Goal: Task Accomplishment & Management: Complete application form

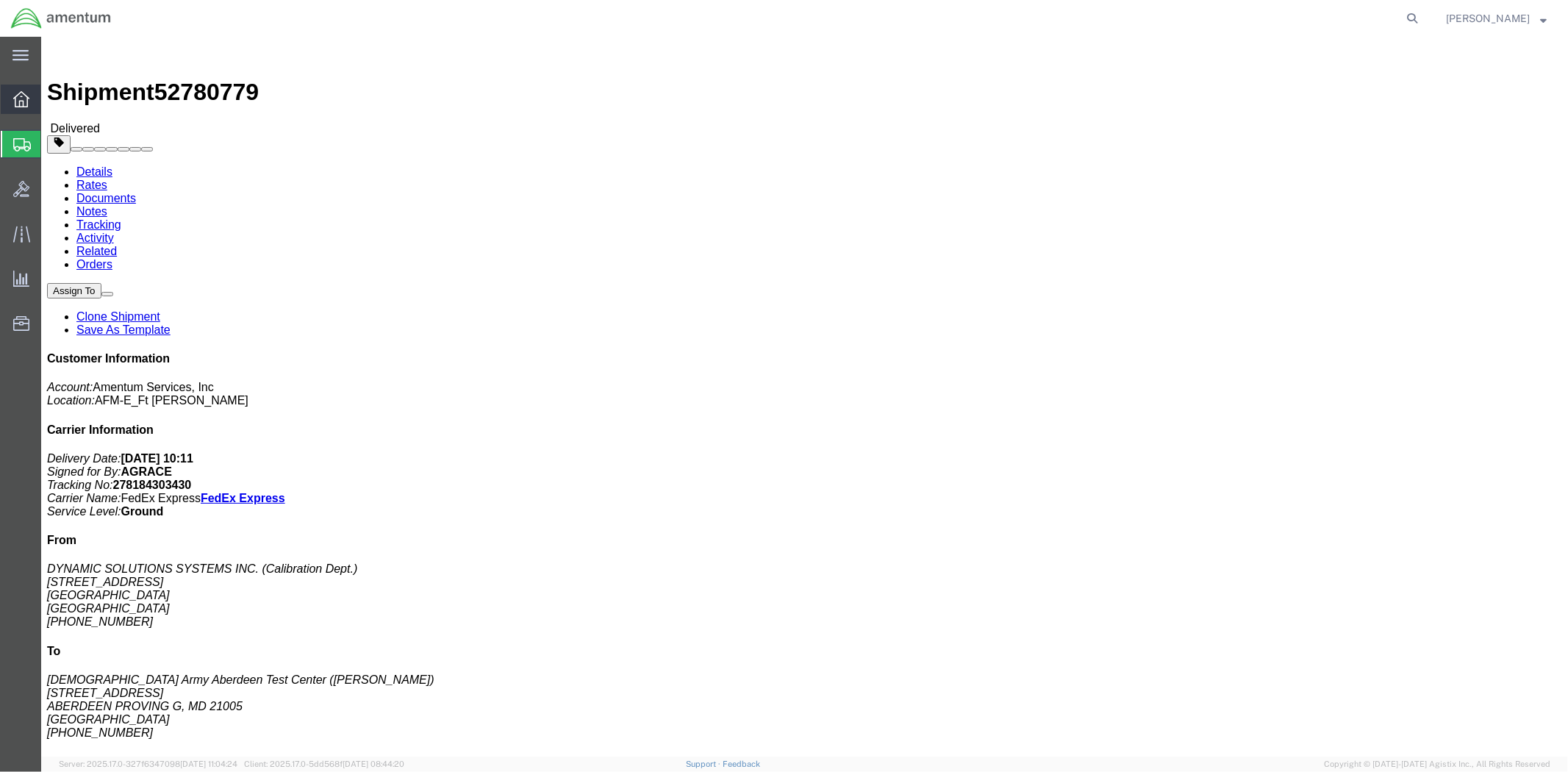
click at [23, 99] on icon at bounding box center [22, 99] width 16 height 16
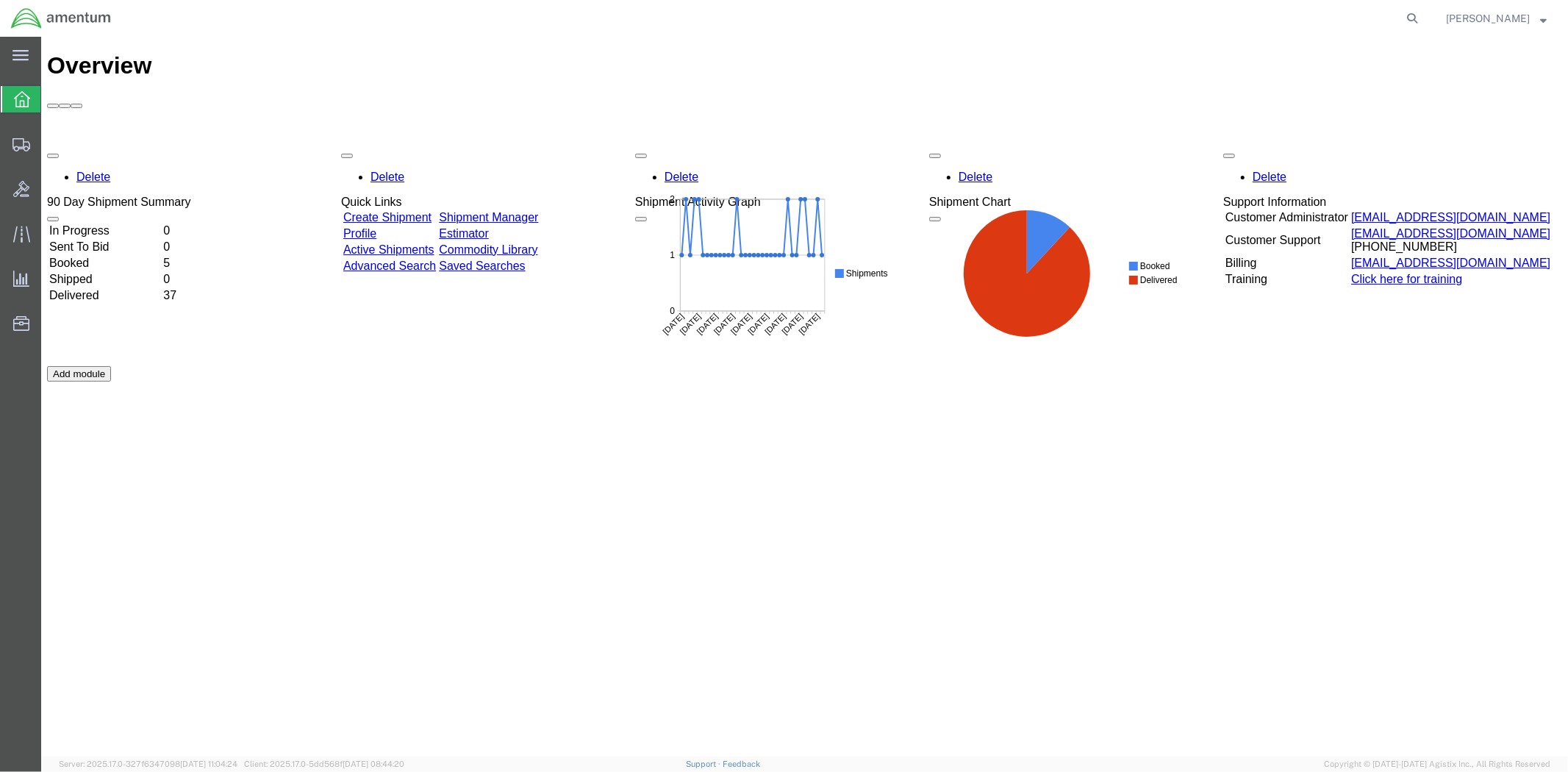
click at [431, 210] on link "Create Shipment" at bounding box center [387, 216] width 88 height 13
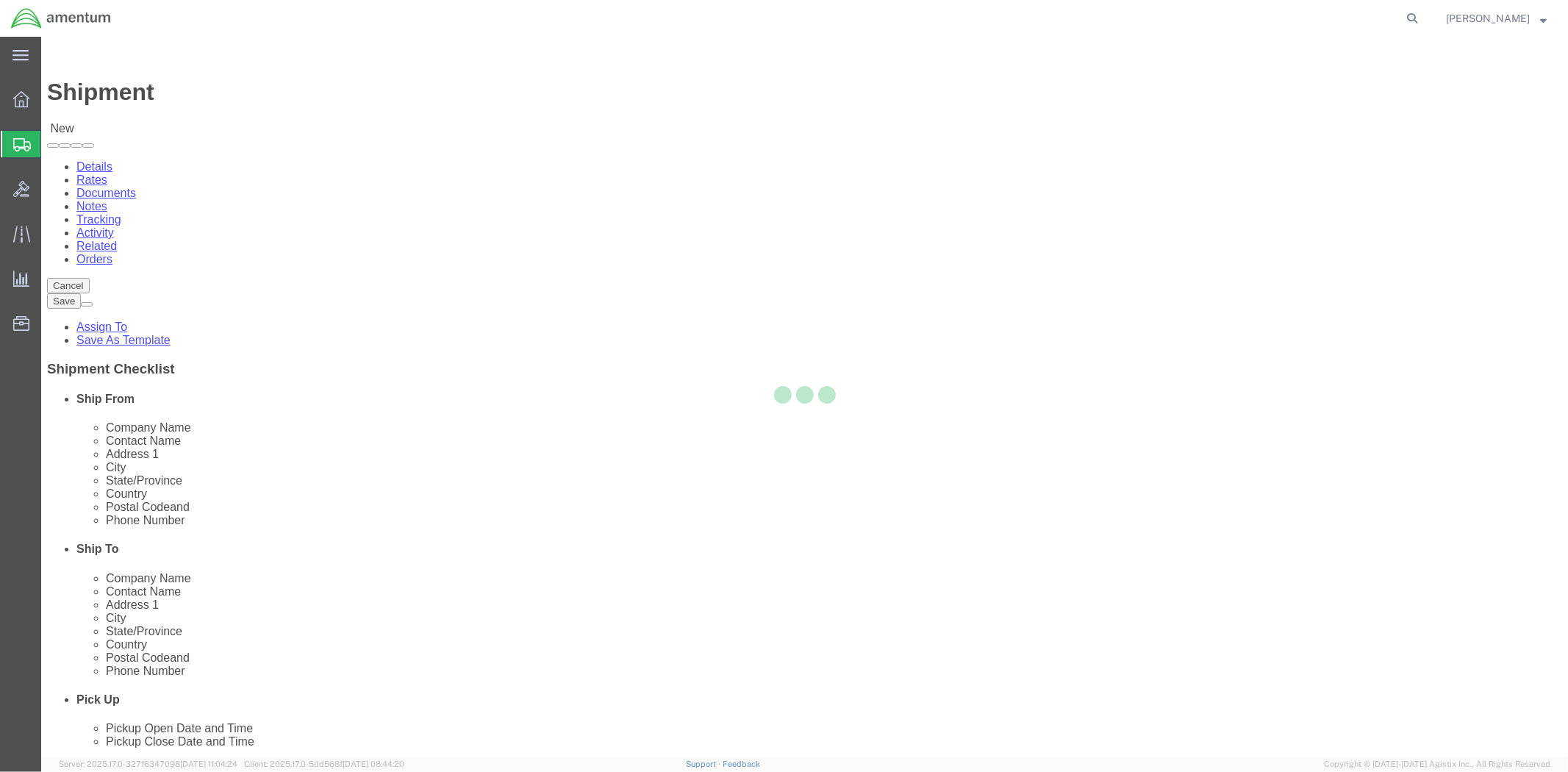
select select
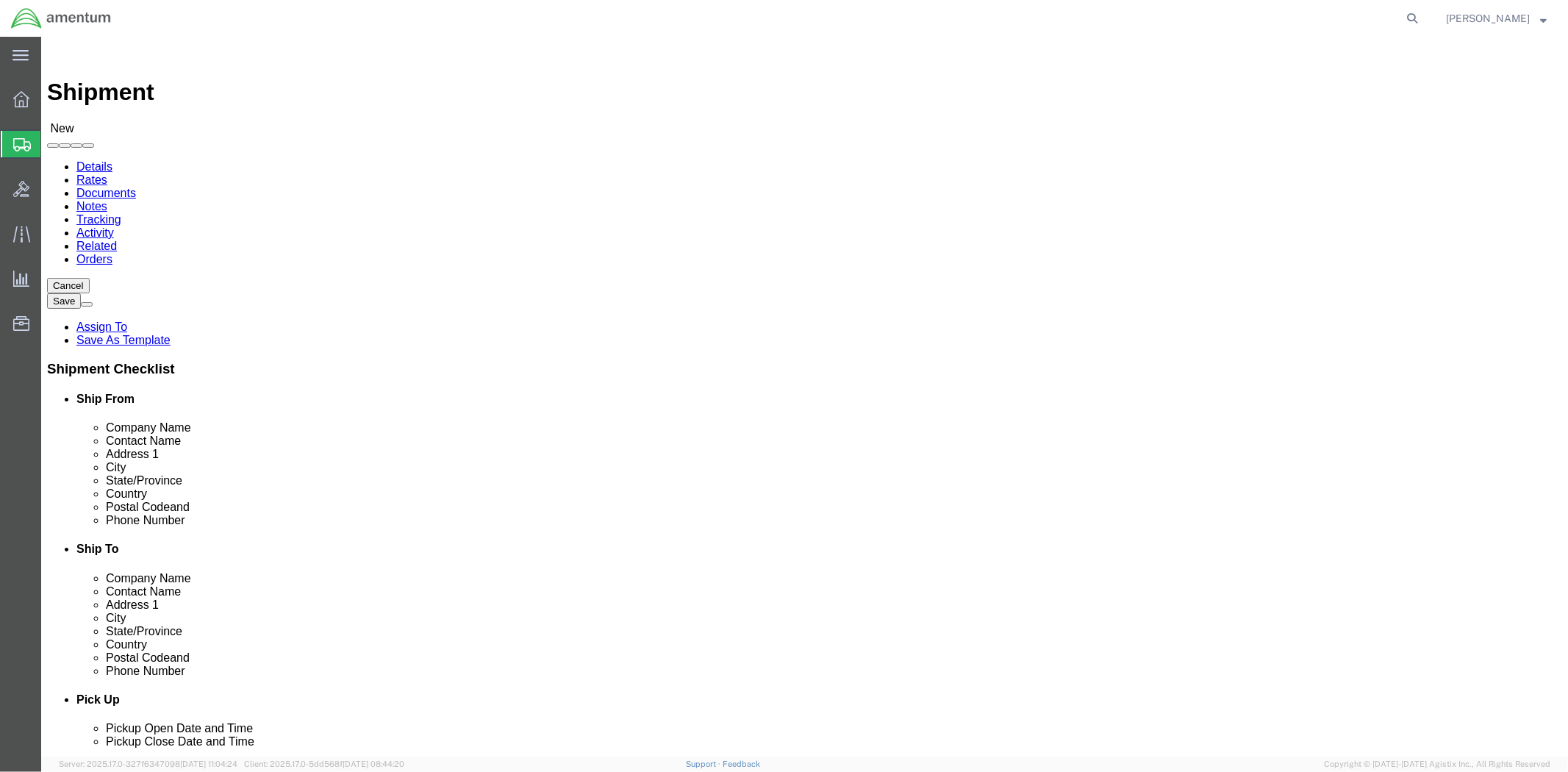
click input "text"
type input "B"
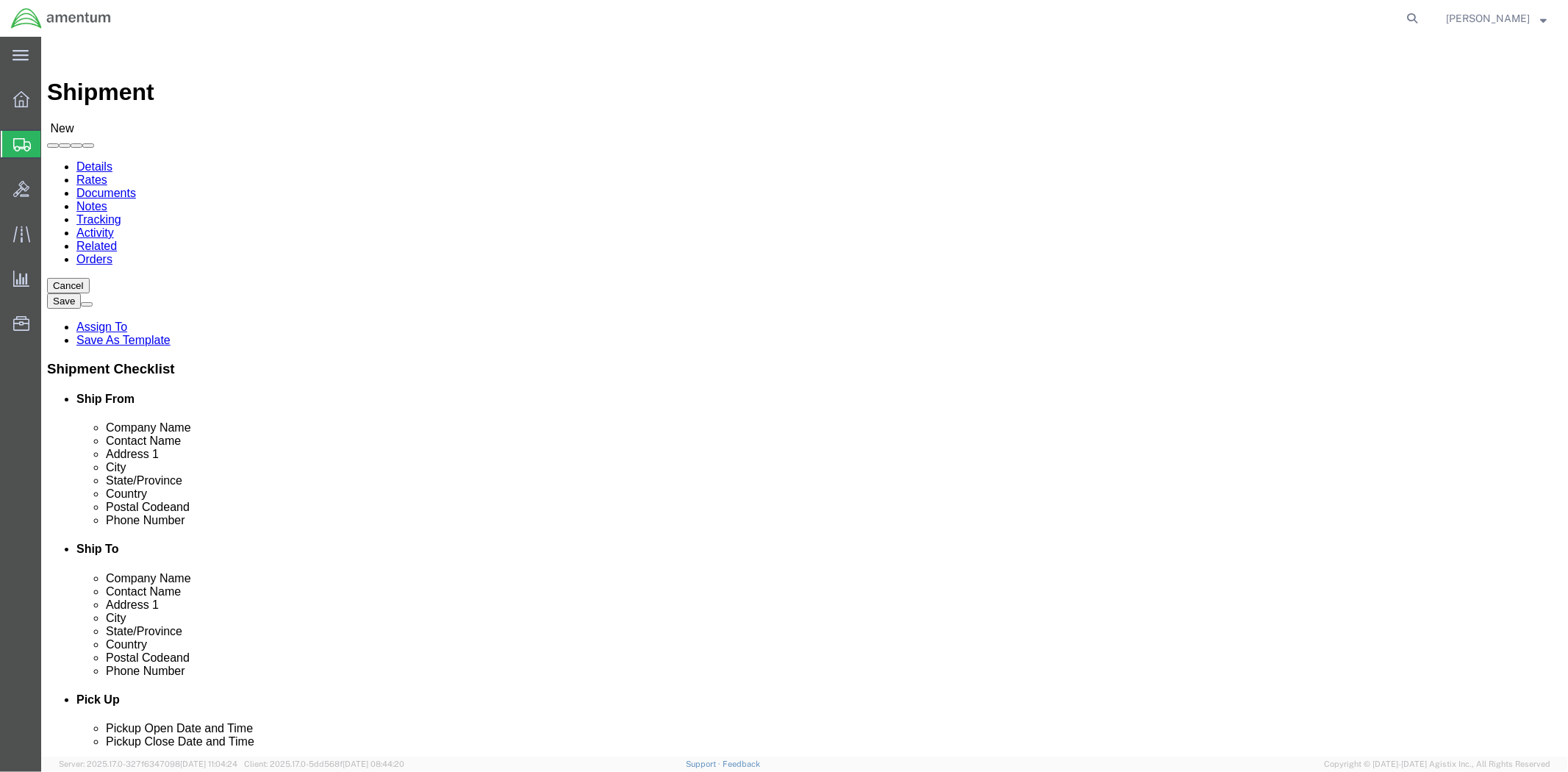
type input "[PERSON_NAME]"
click p "- Amentum - ([PERSON_NAME]) BLDG [STREET_ADDRESS][PERSON_NAME]"
select select
type input "Amentum"
type input "[PERSON_NAME]"
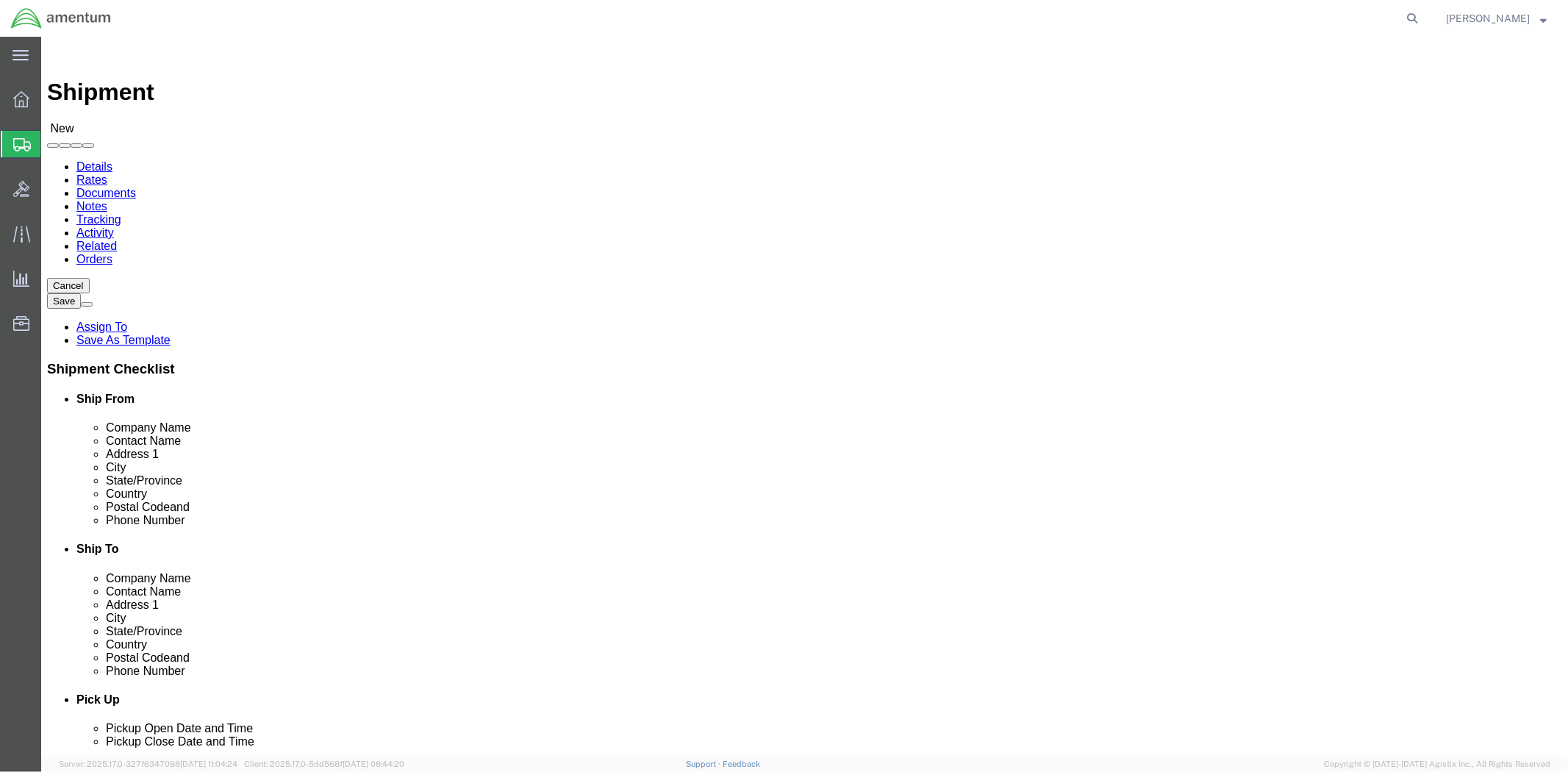
type input "BLDG 7132 BLACK SHEEP RUN"
type input "Fort [PERSON_NAME]"
type input "42223"
select select "KY"
type input "[PERSON_NAME]"
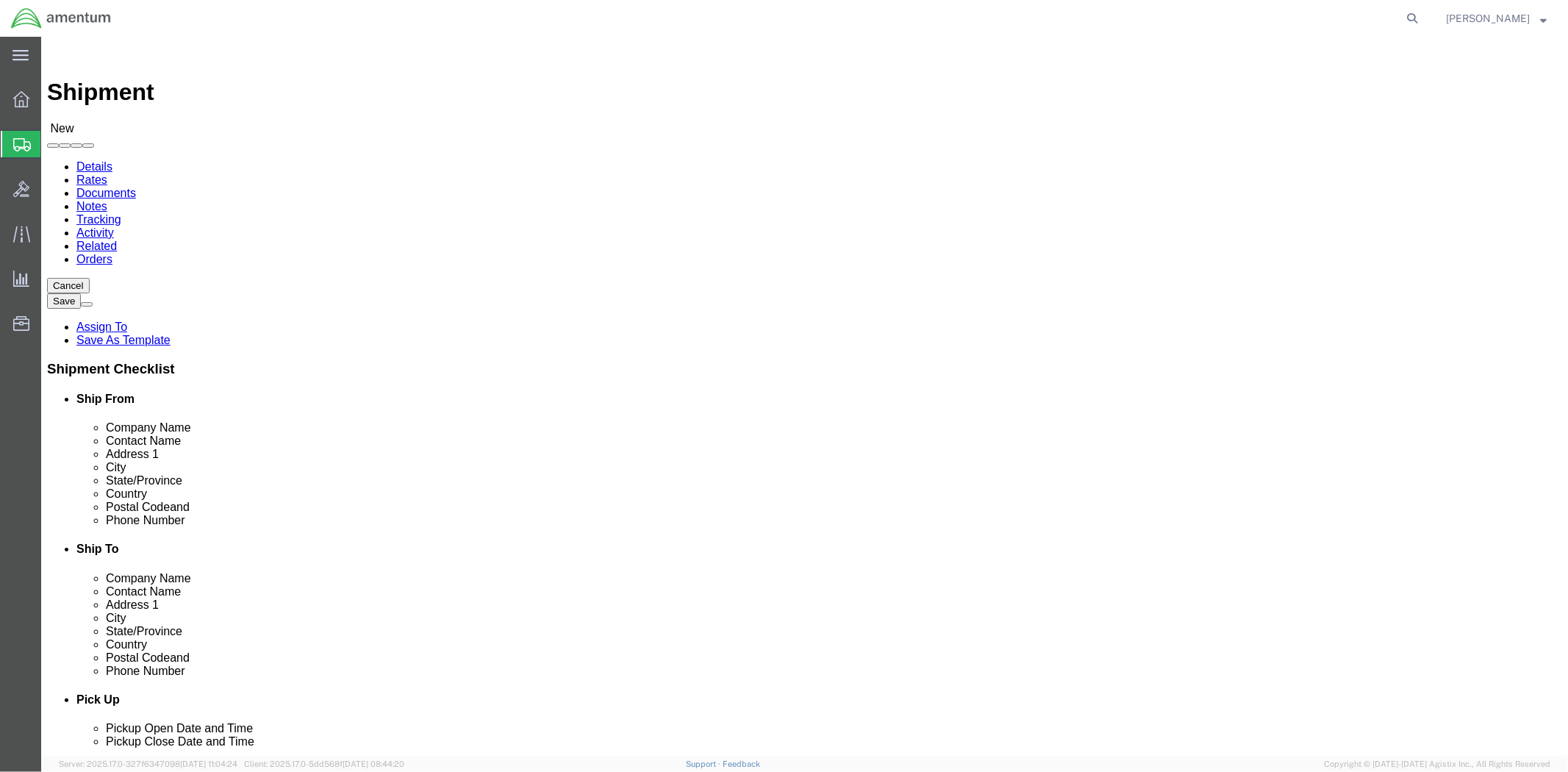
click input "text"
paste input "[PHONE_NUMBER]"
type input "[PHONE_NUMBER]"
click input "text"
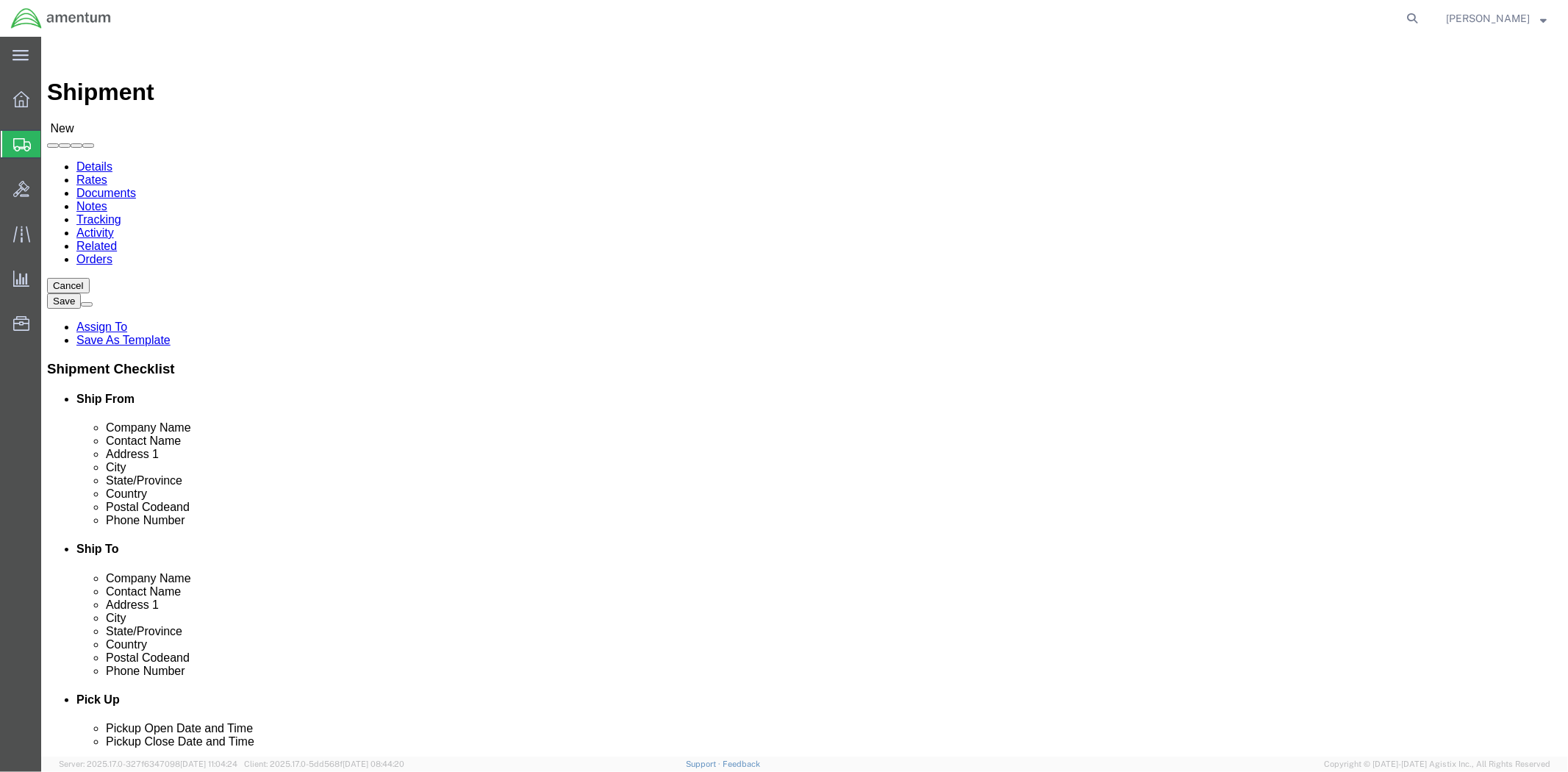
type input "[PERSON_NAME]"
click p "- AMCOM/LRC-A [PERSON_NAME] - ([PERSON_NAME] / [PERSON_NAME]) BLDG P-3042 [PERS…"
select select
type input "AMCOM/LRC-A [PERSON_NAME]"
type input "[PERSON_NAME] / [PERSON_NAME]"
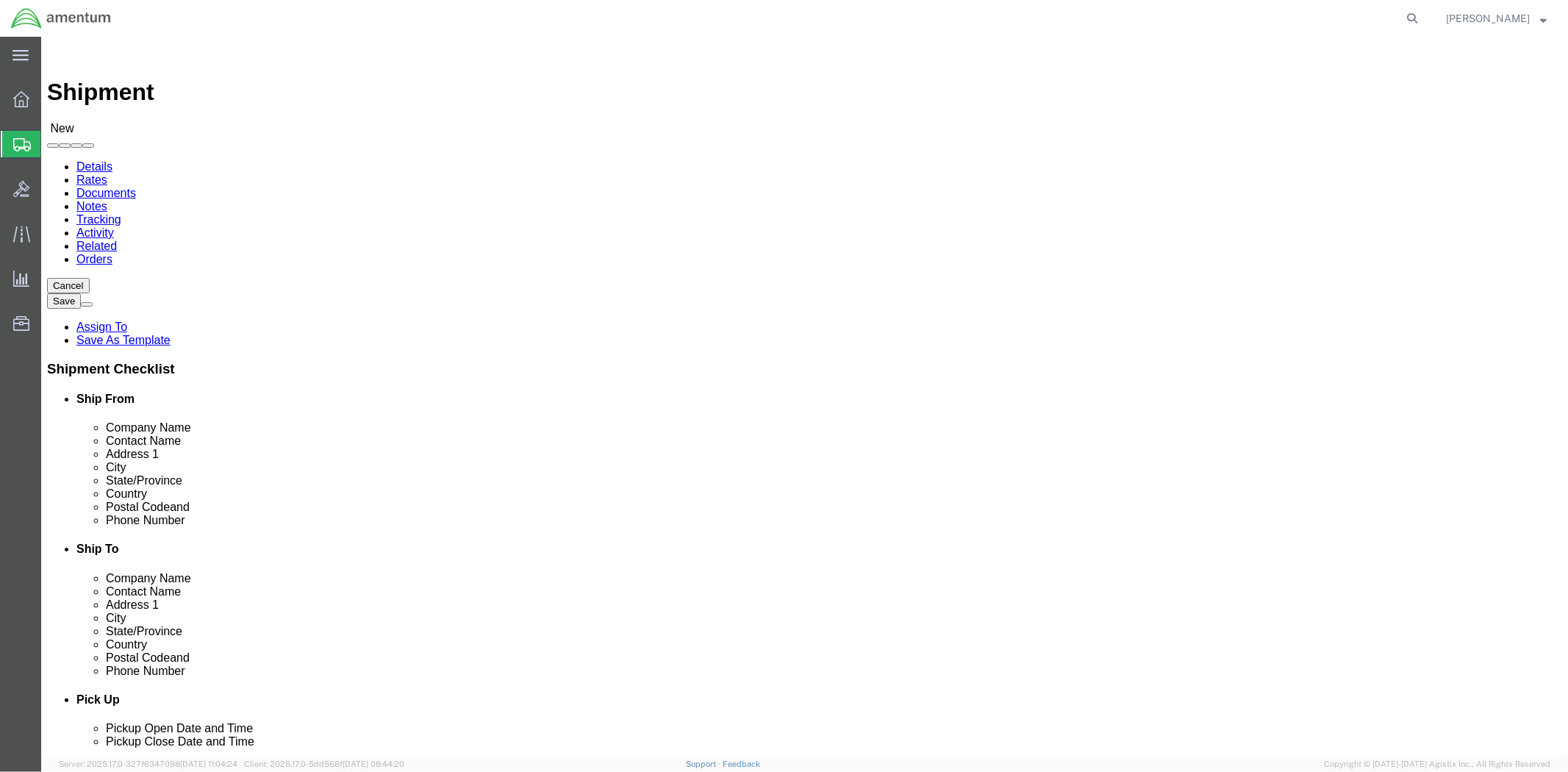
type input "BLDG P-[STREET_ADDRESS][PERSON_NAME]"
type input "[PERSON_NAME] AAF"
type input "[GEOGRAPHIC_DATA][PERSON_NAME]"
type input "28310"
select select "NC"
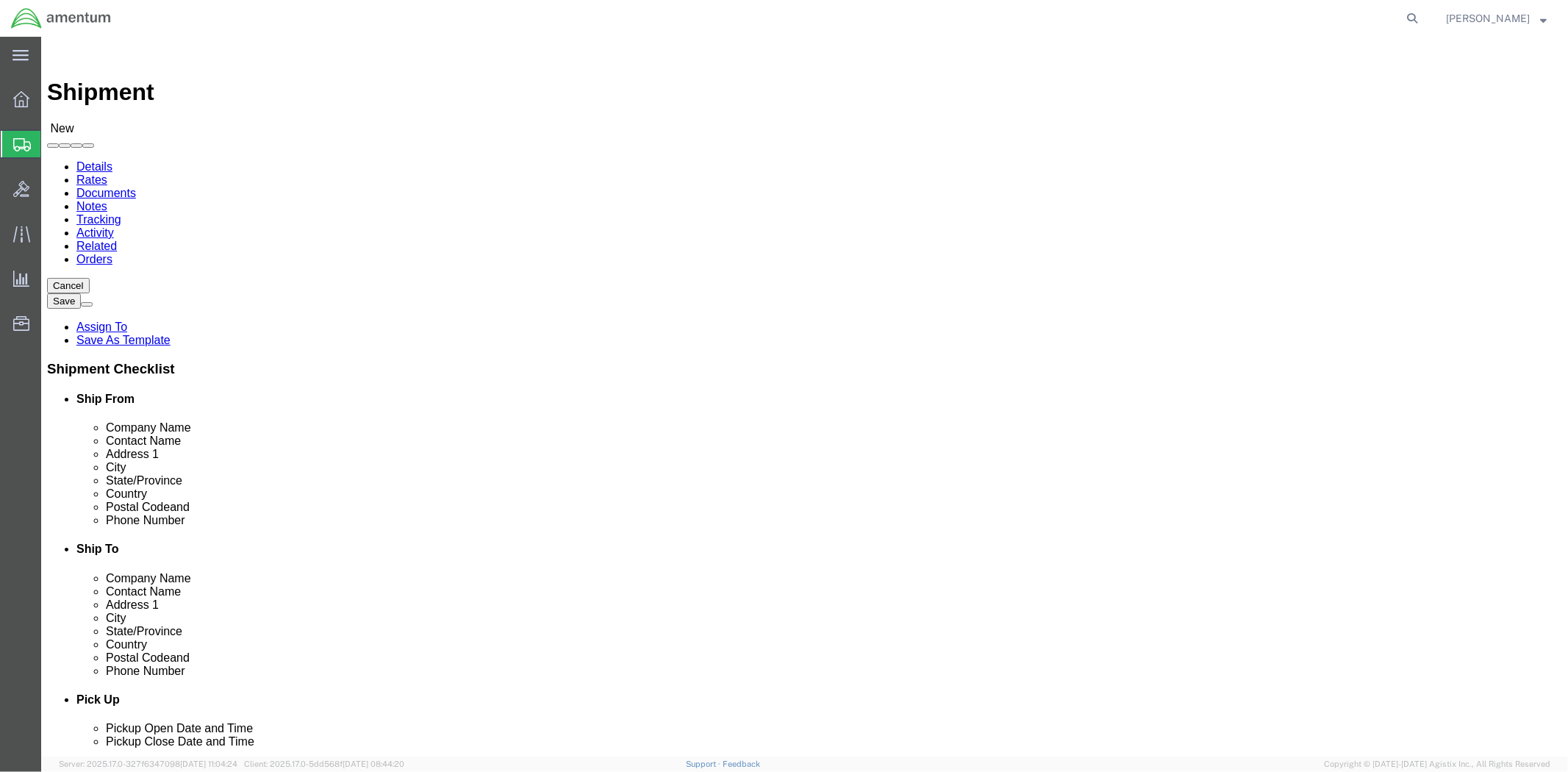
type input "[PERSON_NAME] / [PERSON_NAME]"
click input "text"
click span
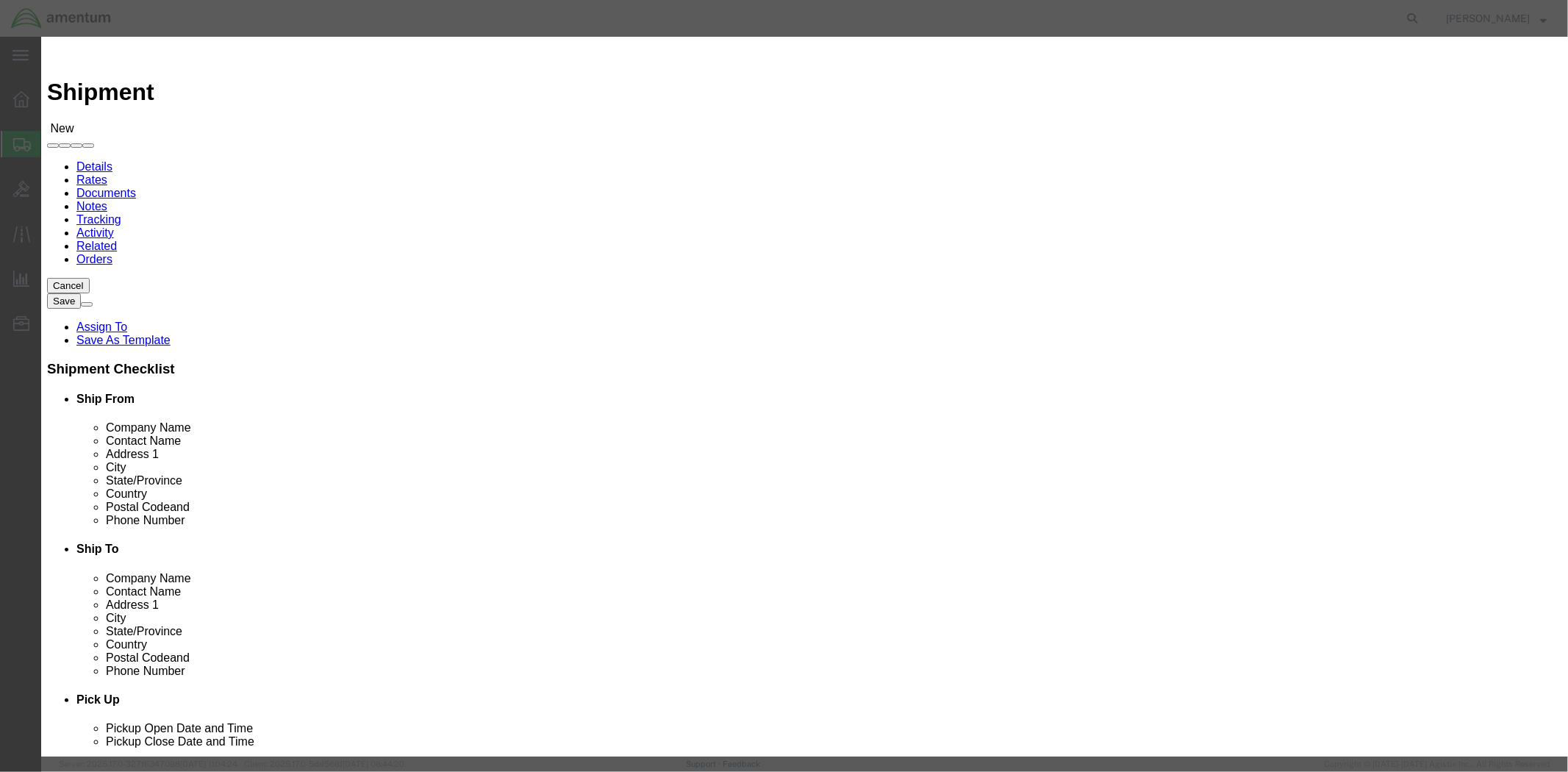
click input "checkbox"
checkbox input "true"
click button "Save"
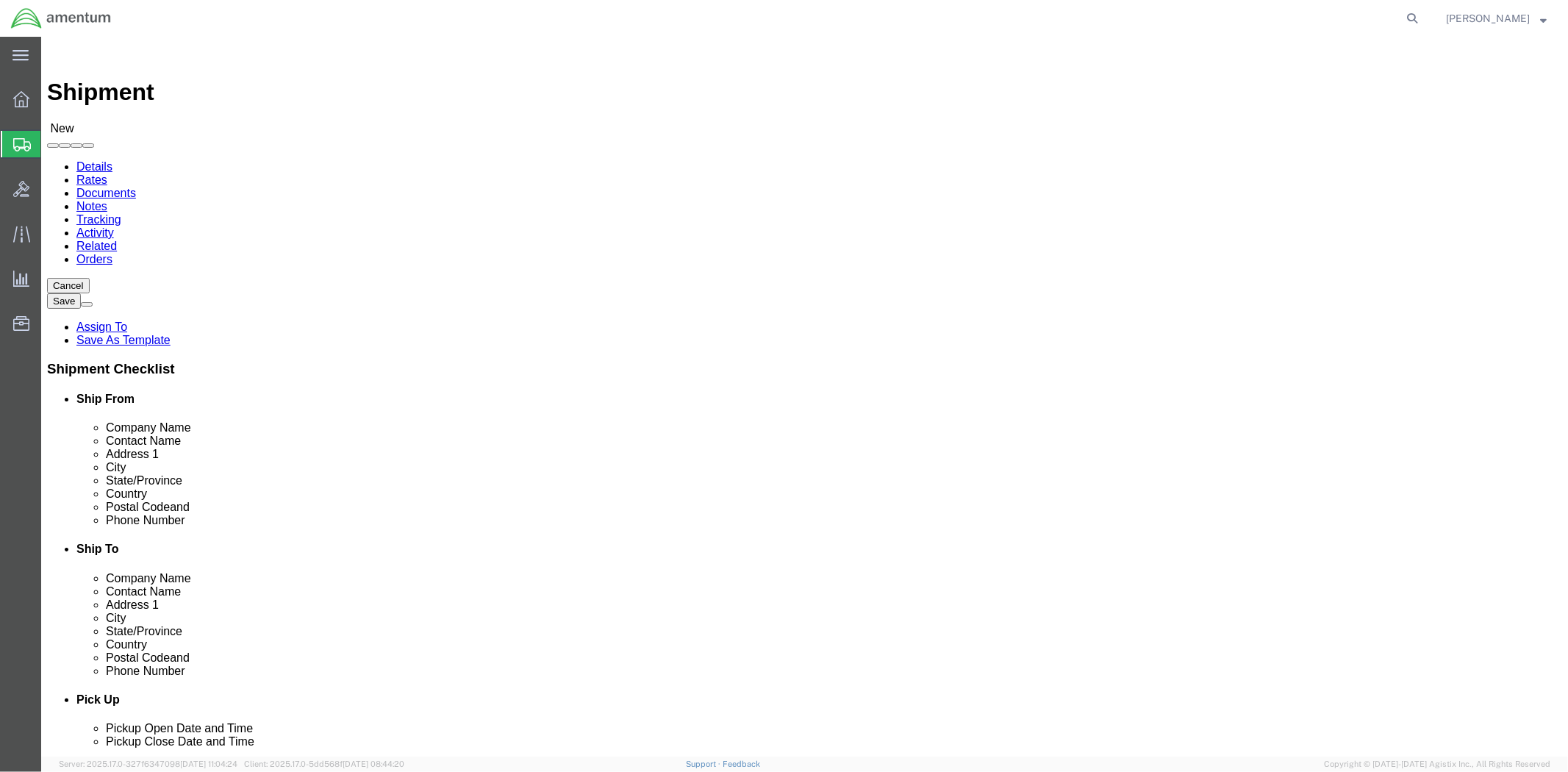
click input "text"
type input "[PHONE_NUMBER]"
click span
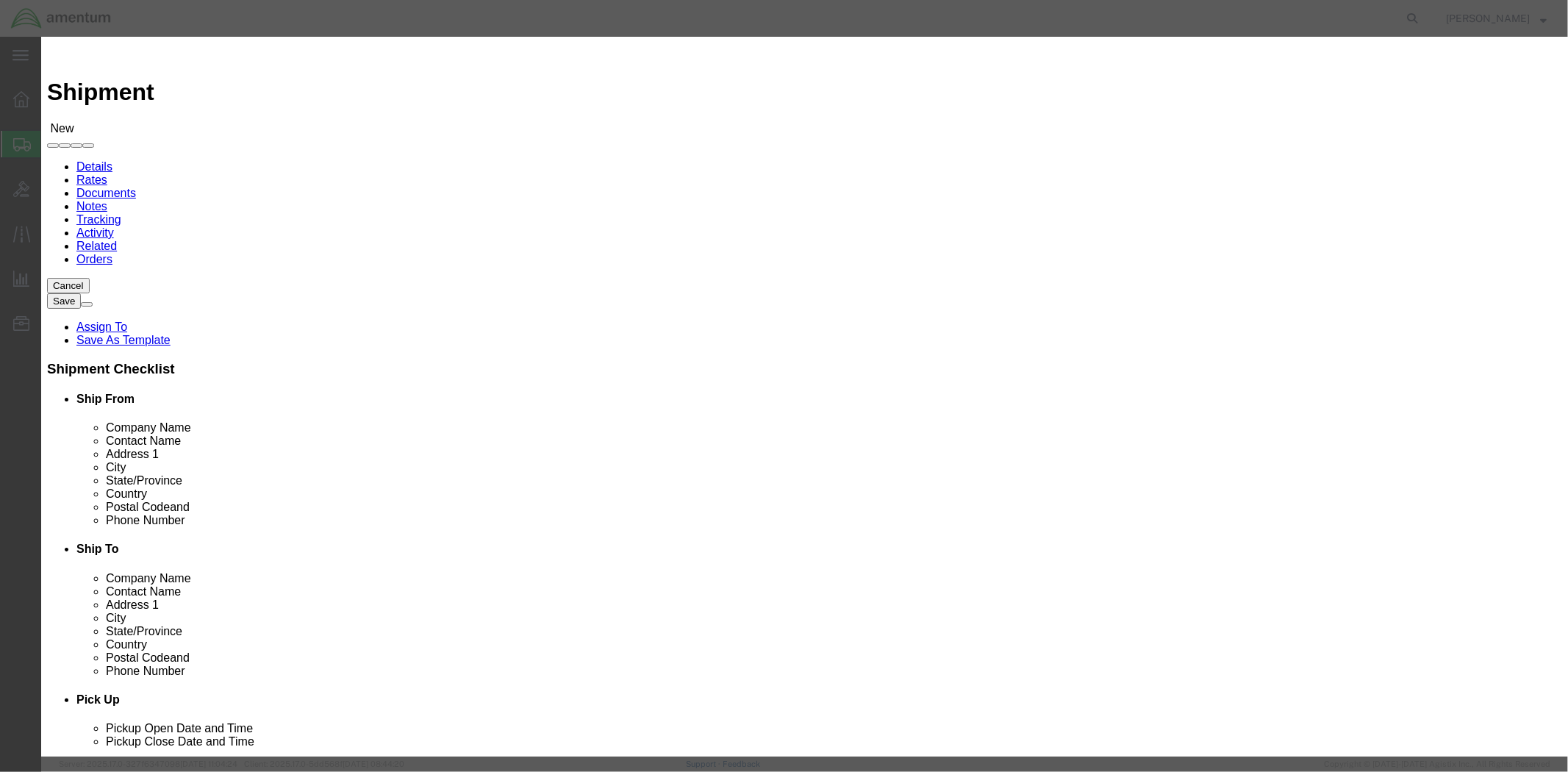
click input "checkbox"
checkbox input "true"
click button "Save"
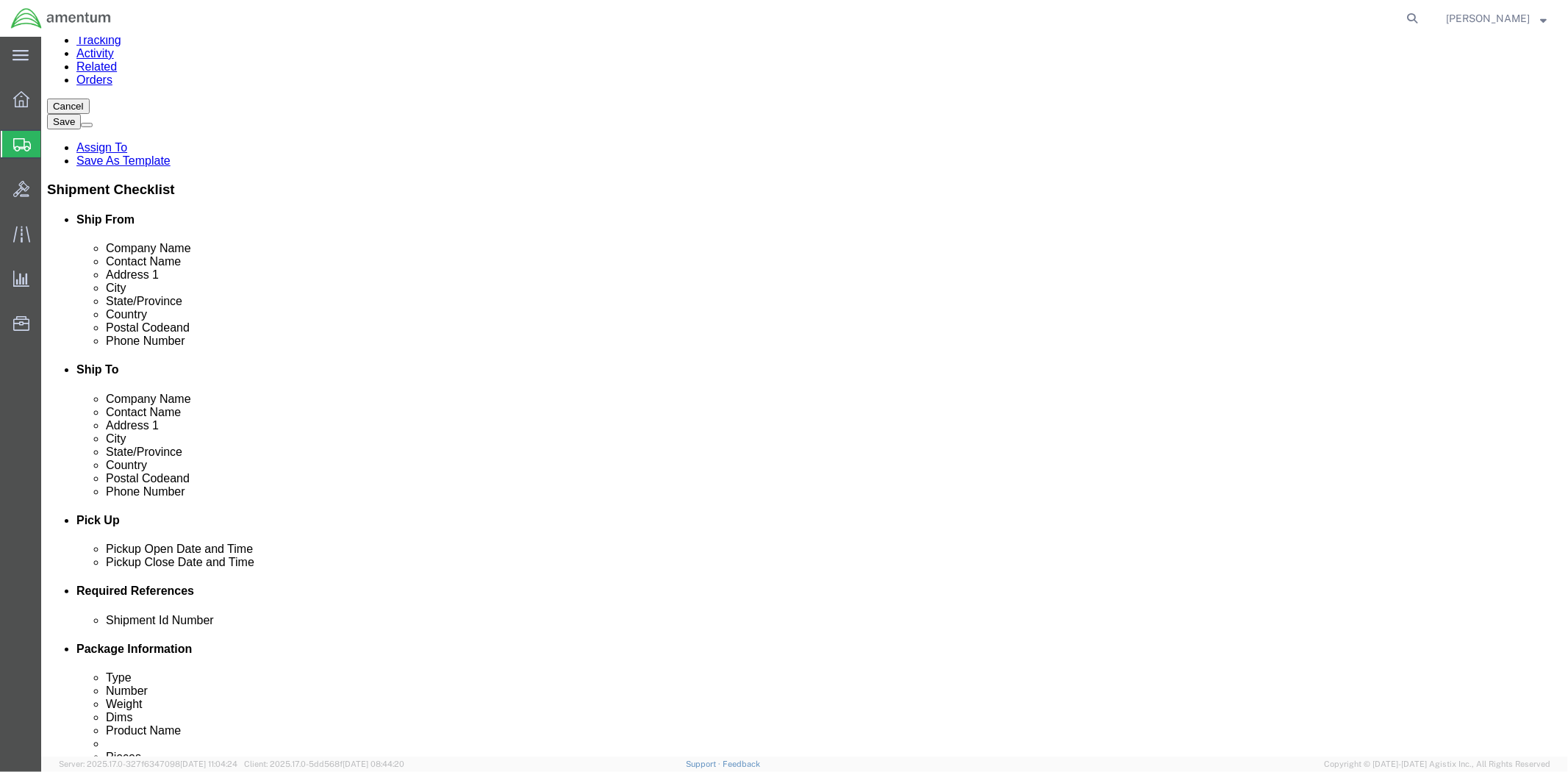
scroll to position [245, 0]
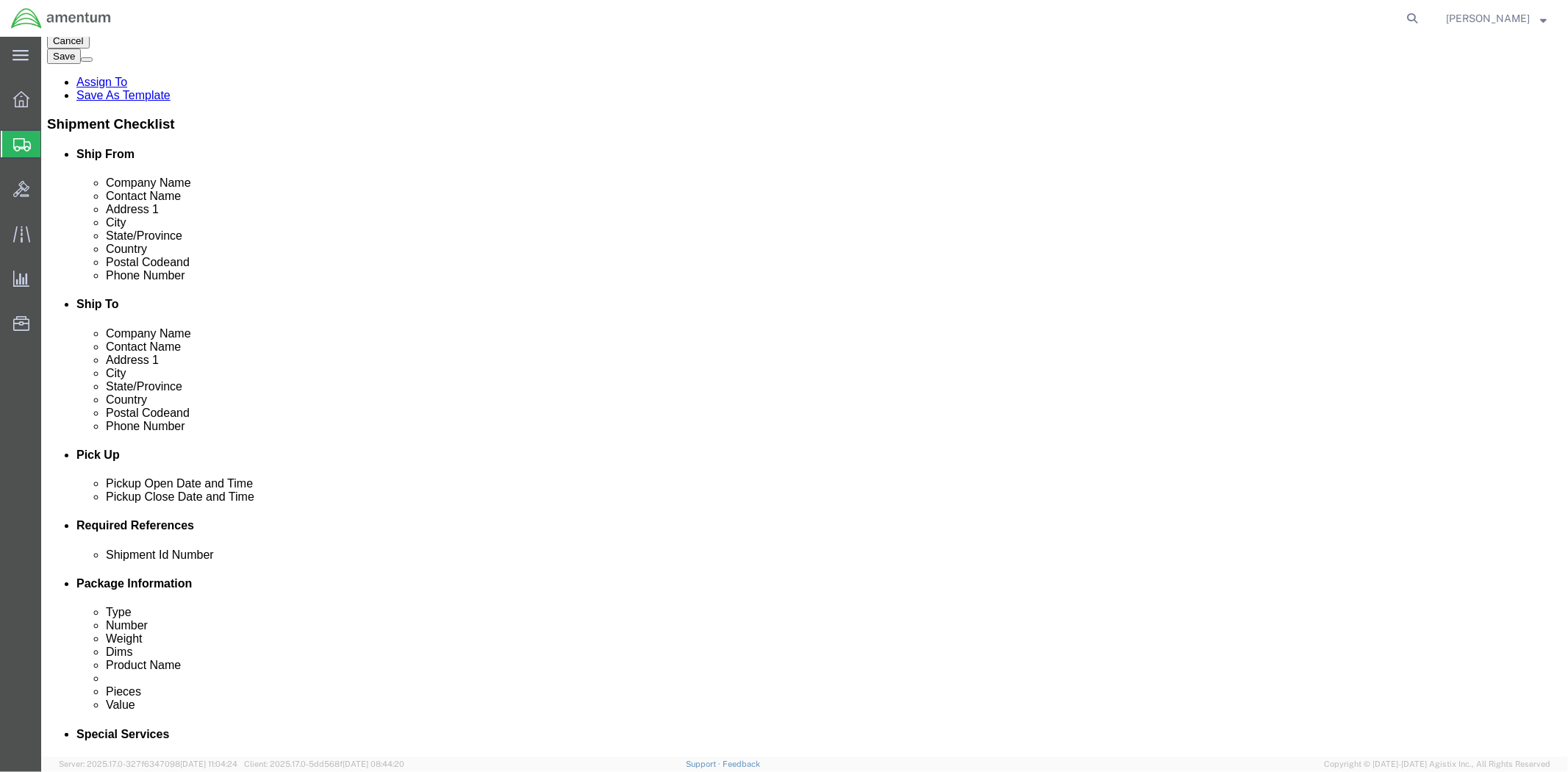
click div "Delivery Start Date Delivery Start Time Deliver Open Date and Time"
click div
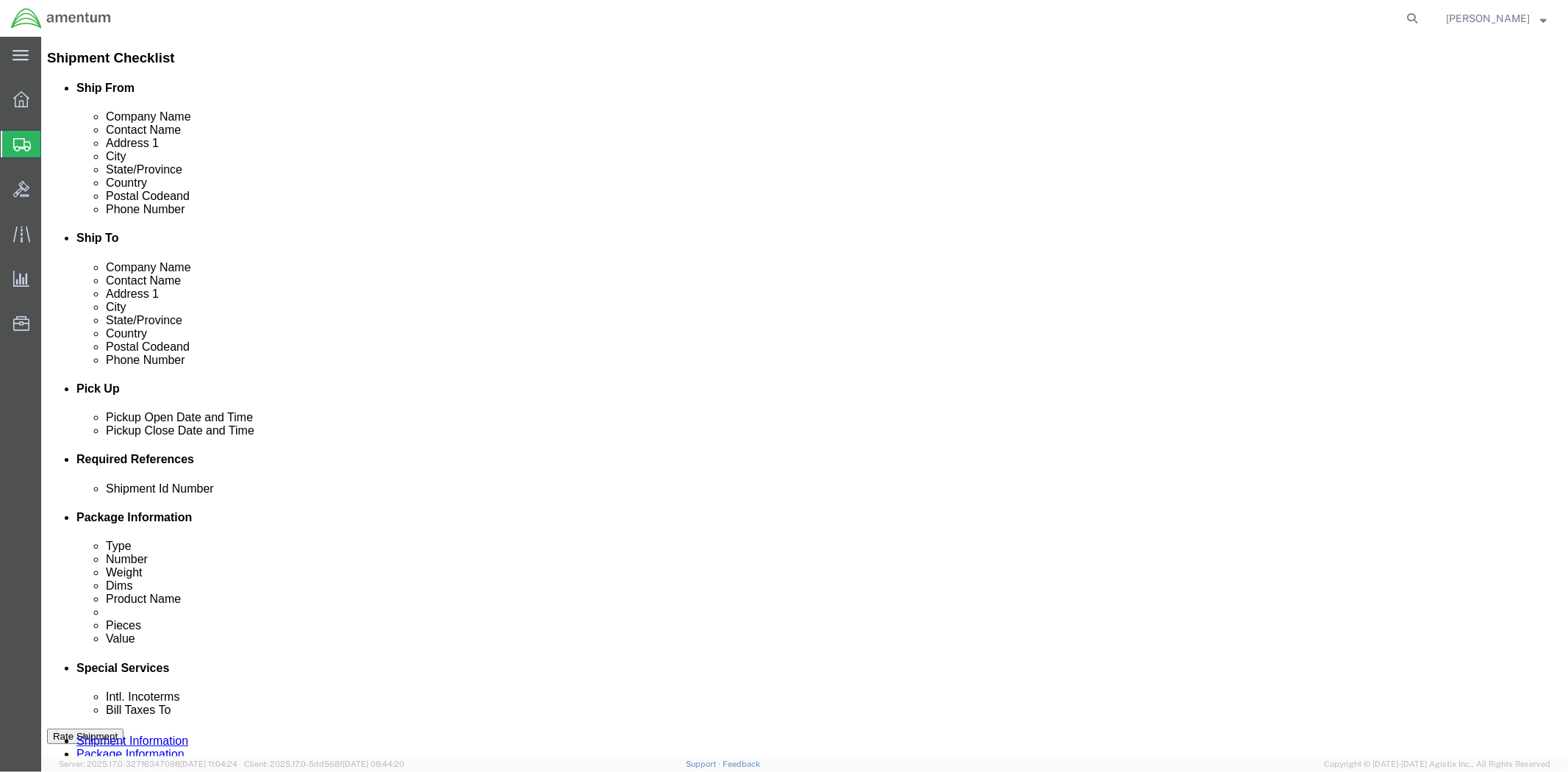
scroll to position [304, 0]
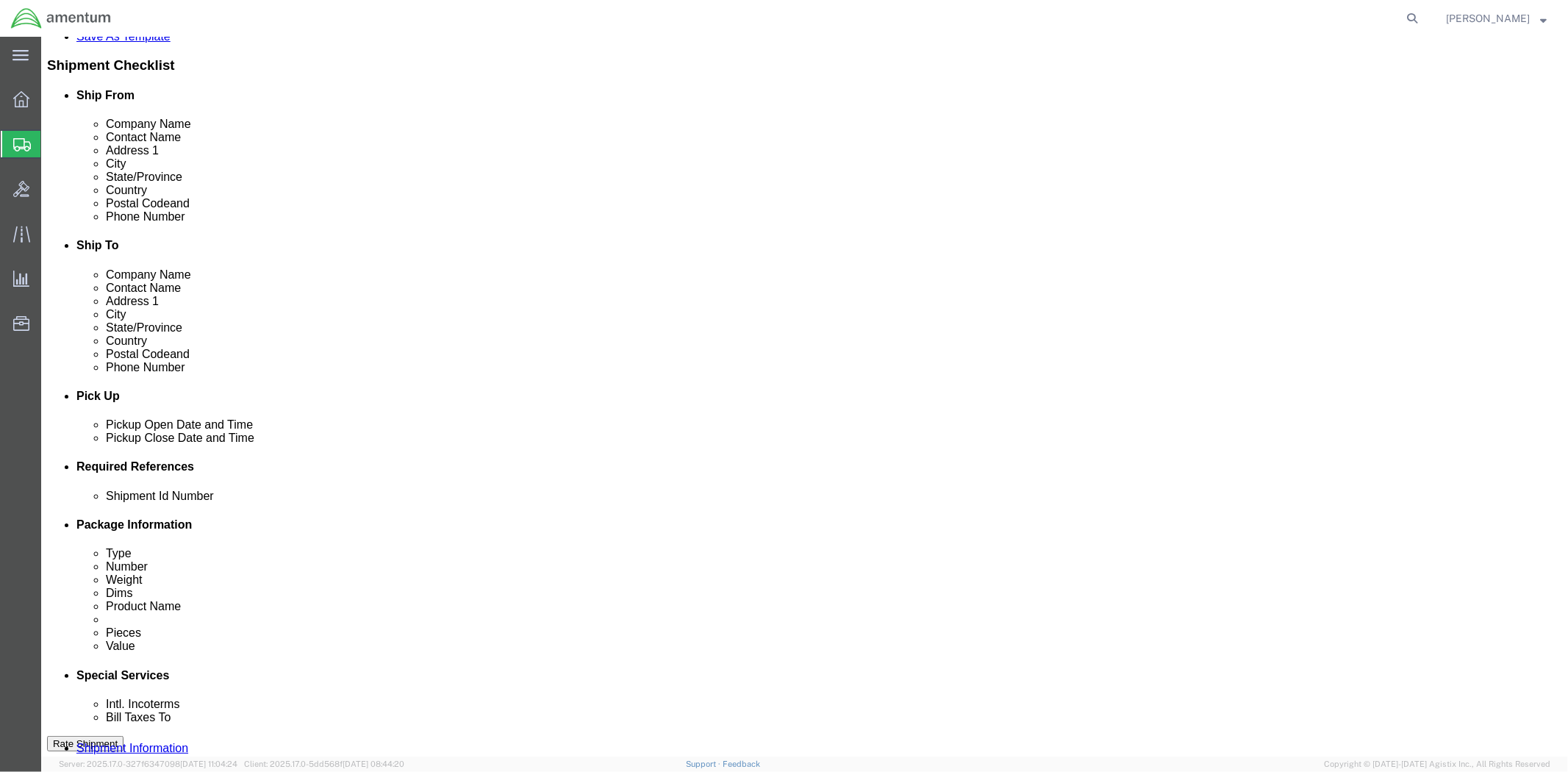
click div "[DATE] 12:00 PM"
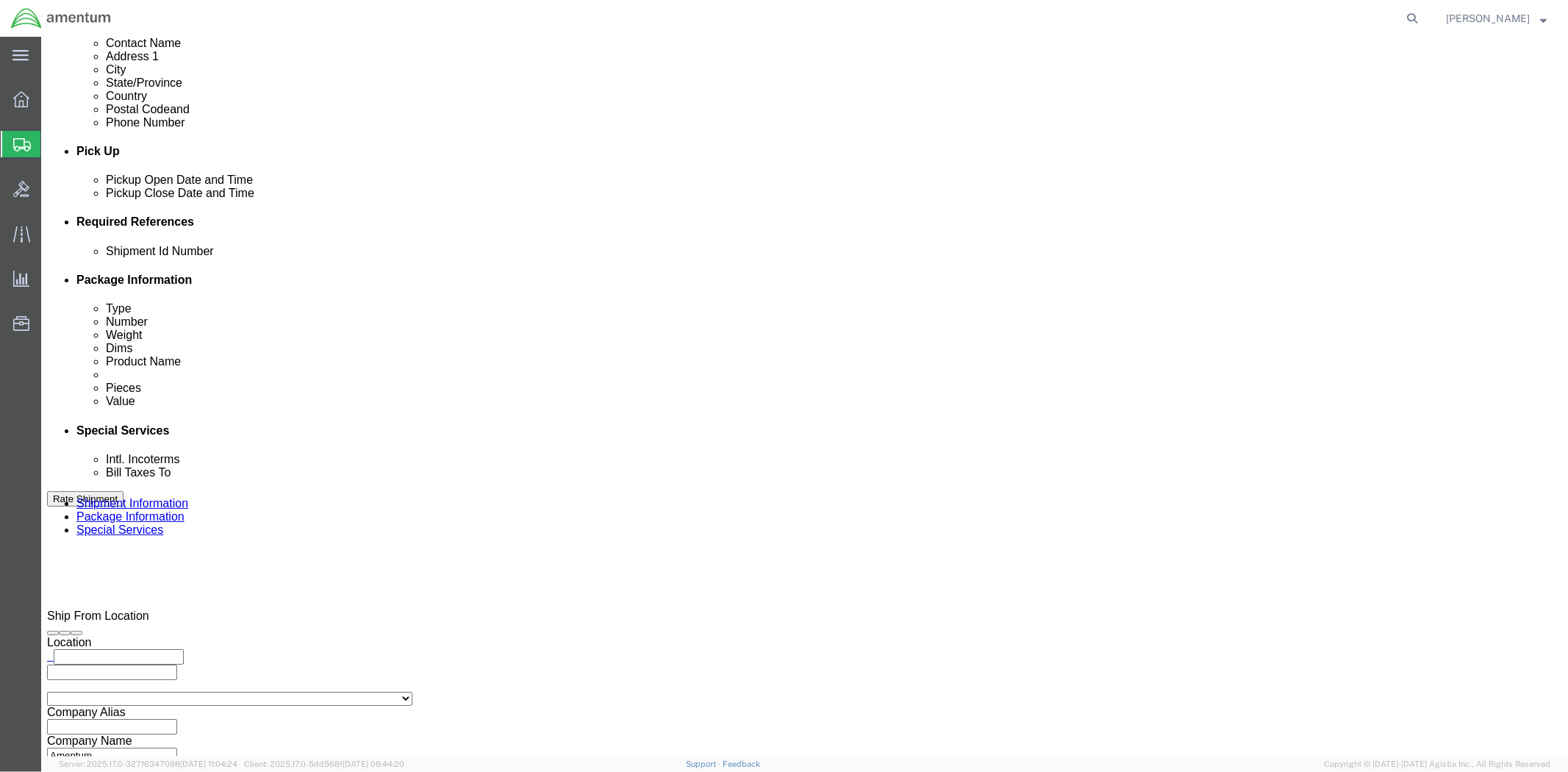
click button "Apply"
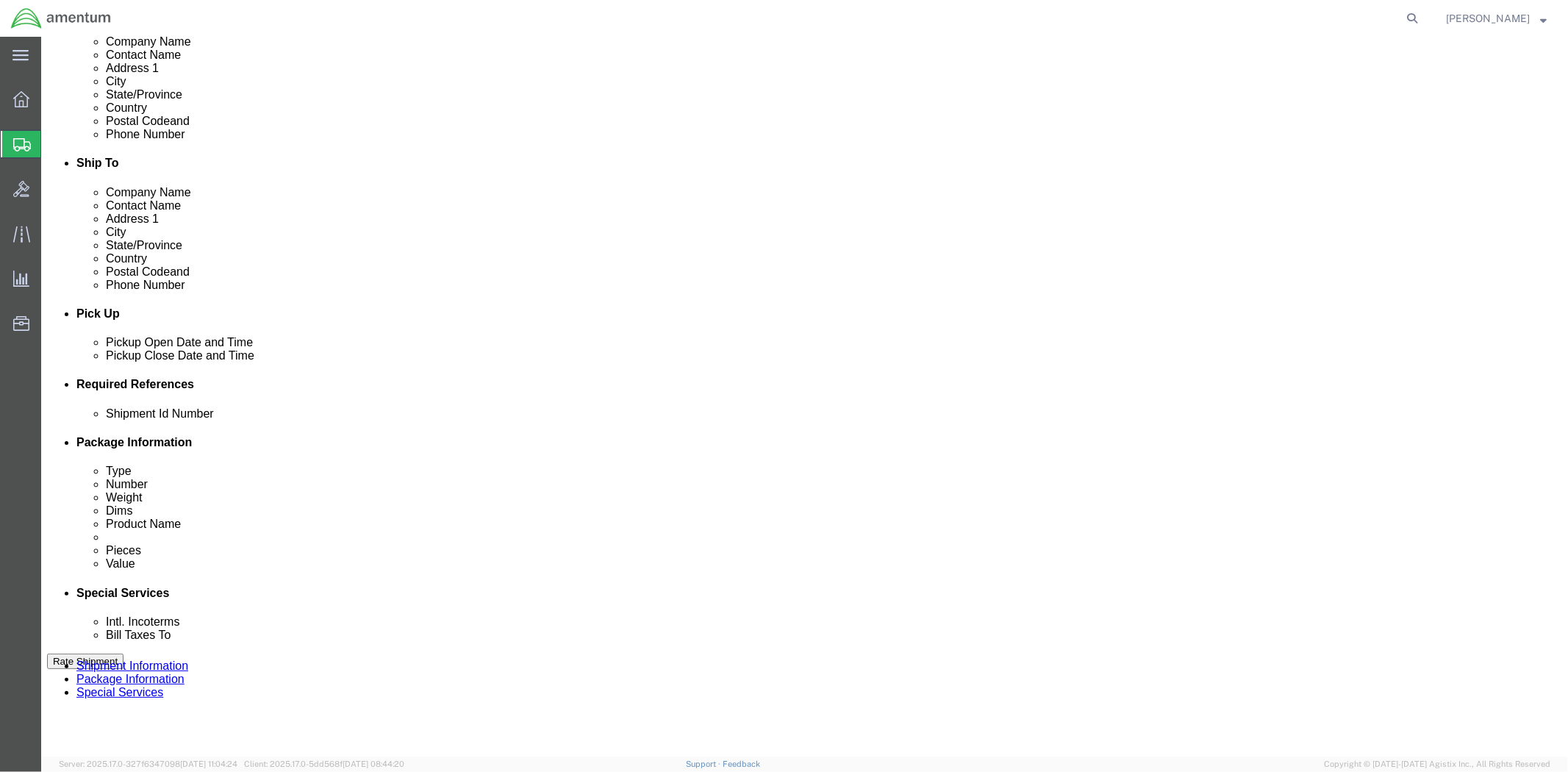
scroll to position [385, 0]
click div
drag, startPoint x: 826, startPoint y: 638, endPoint x: 818, endPoint y: 644, distance: 10.0
click div "Open Time 1:00 PM [DATE] 1:00 PM - [DATE] 1:00 PM Cancel Apply"
click button "Apply"
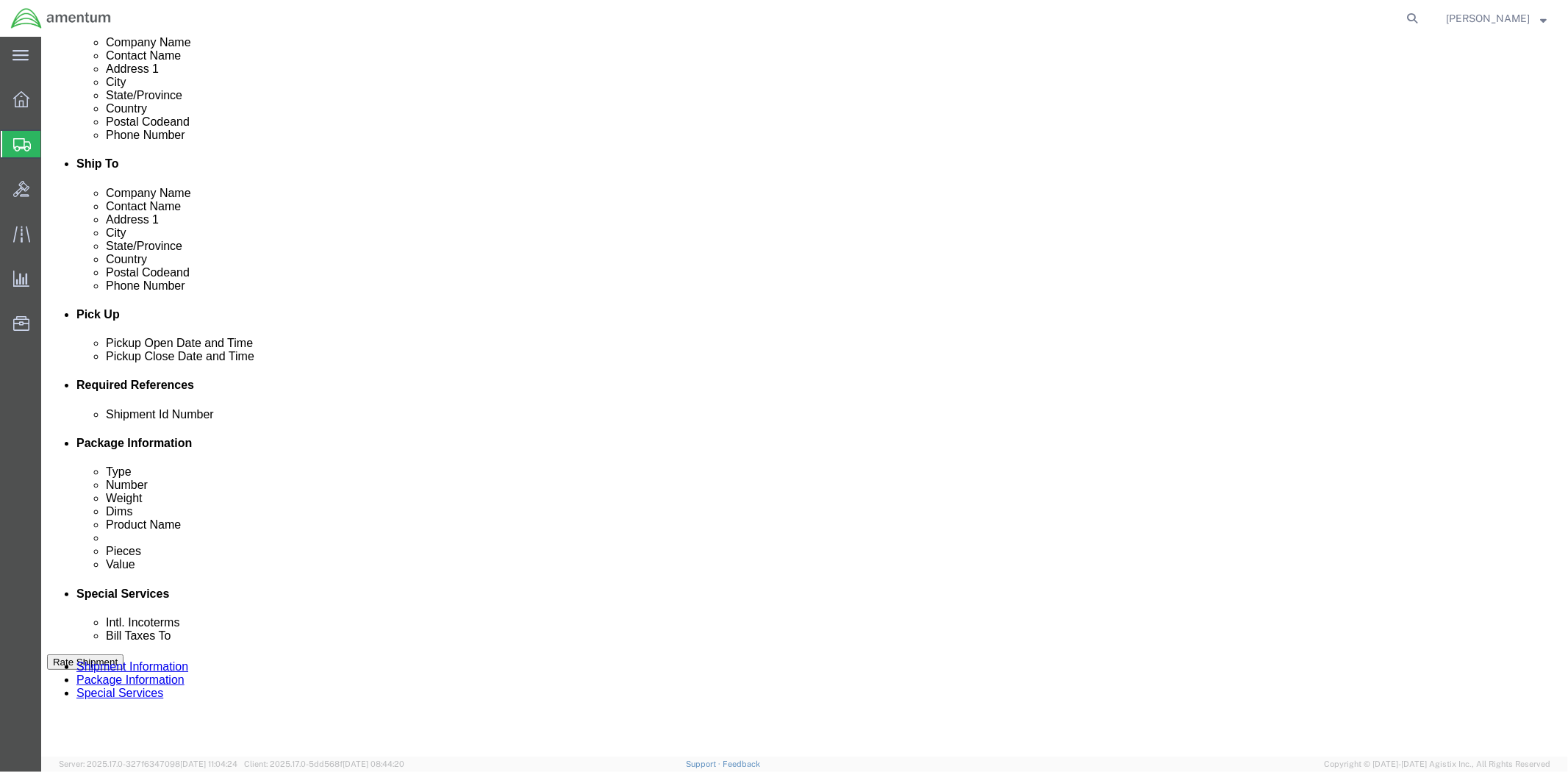
click div
click button "Apply"
click button "Add reference"
click input "text"
paste input "1521FG.011"
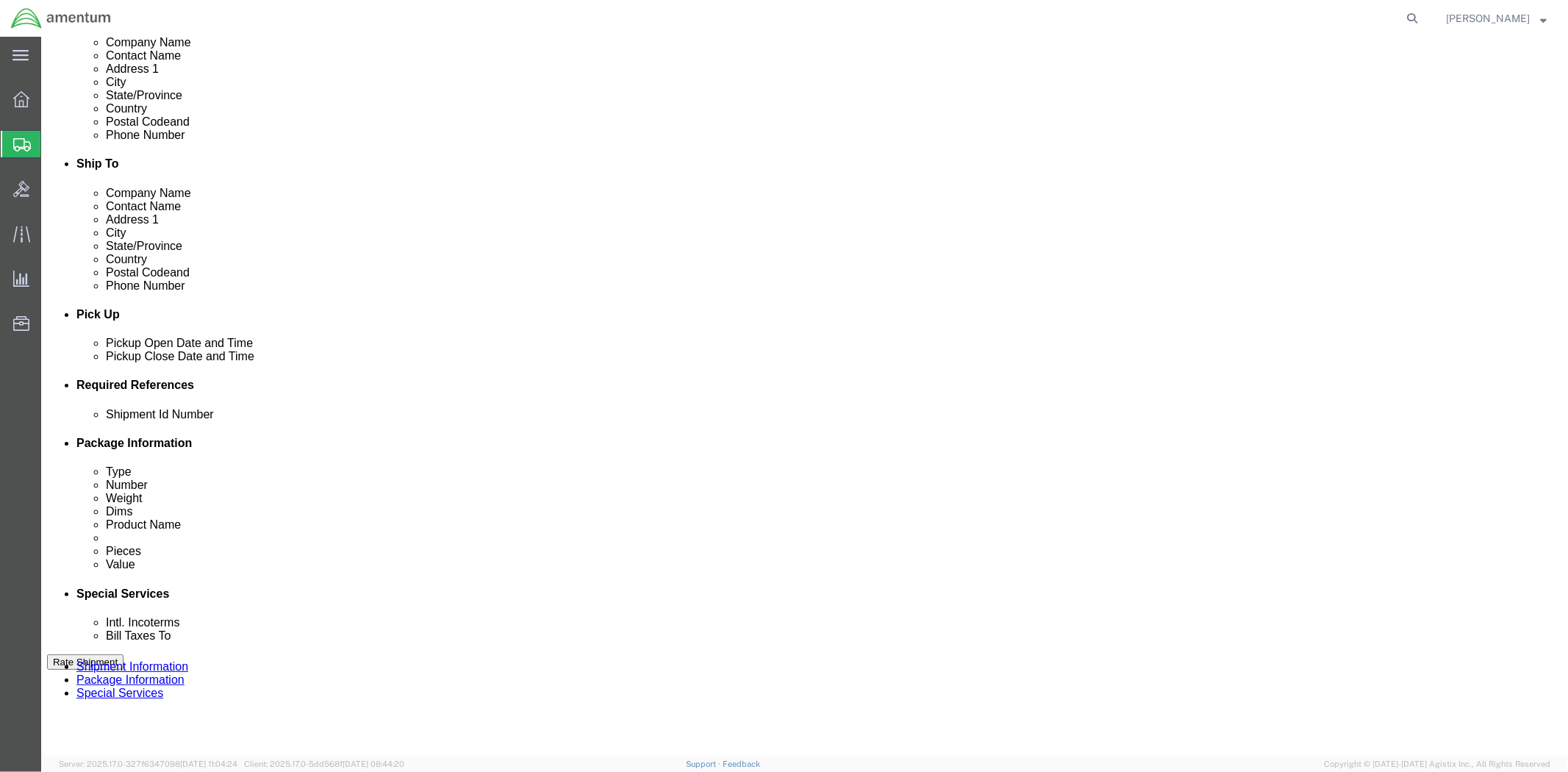
type input "1521FG.011"
click select "Select Account Type Activity ID Airline Appointment Number ASN Batch Request # …"
select select "INVOICE"
click select "Select Account Type Activity ID Airline Appointment Number ASN Batch Request # …"
click input "text"
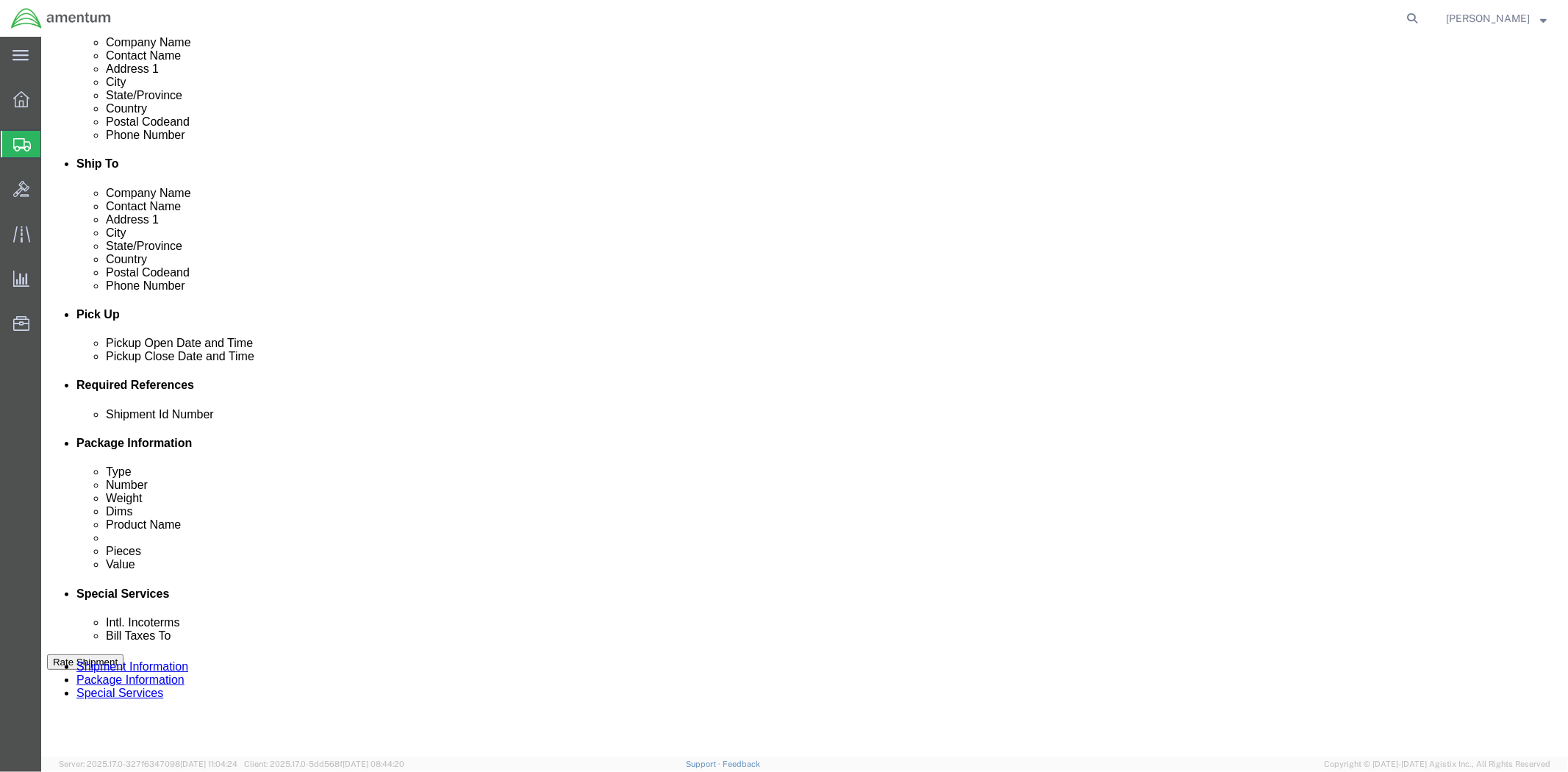
paste input "1521FG.011"
type input "1521FG.011"
click button "Add reference"
click select "Select Account Type Activity ID Airline Appointment Number ASN Batch Request # …"
select select "PROJNUM"
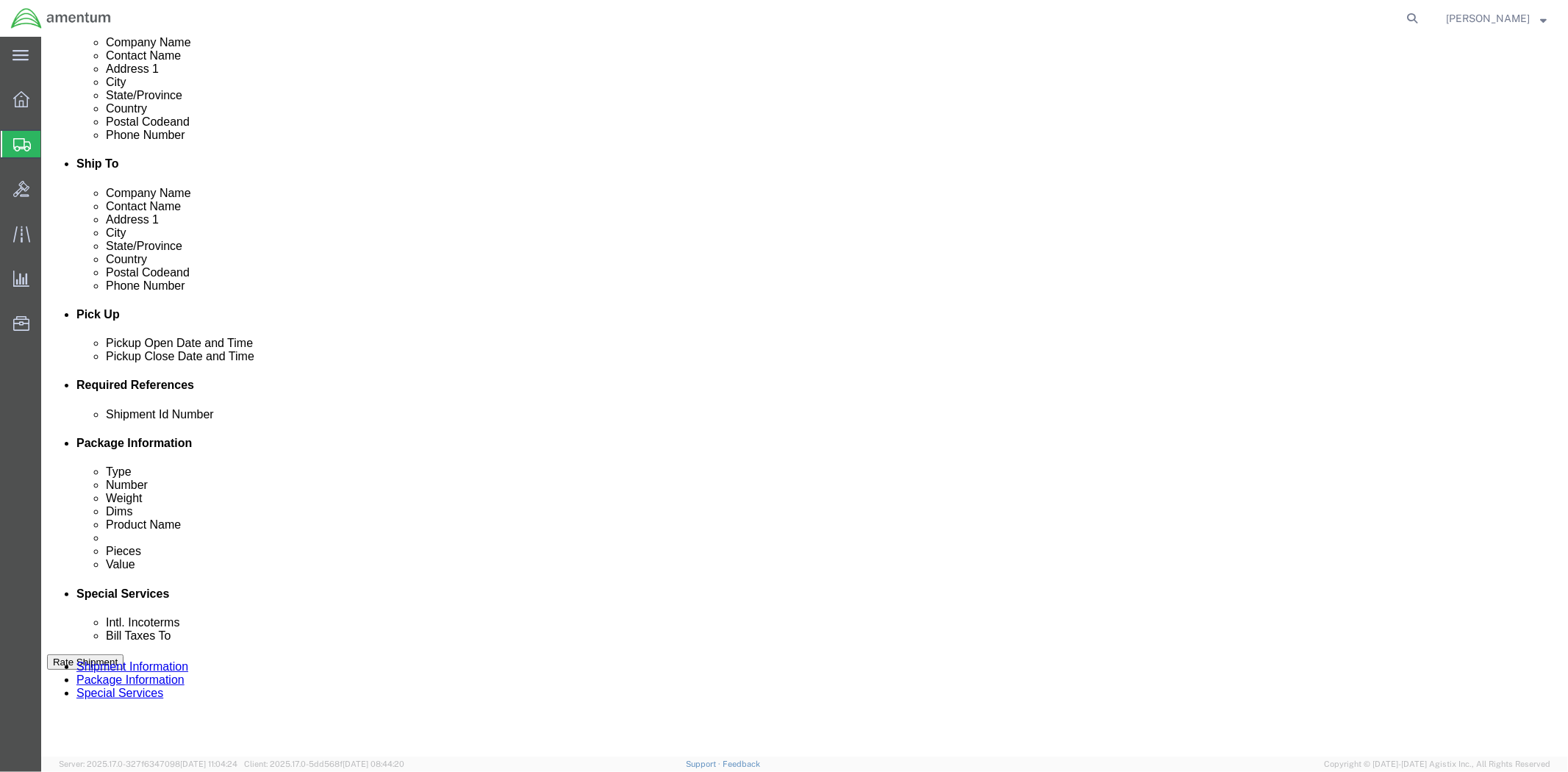
click select "Select Account Type Activity ID Airline Appointment Number ASN Batch Request # …"
click input "text"
paste input "4998.R.1521.FG.FB.3F.FLBR.00"
type input "4998.R.1521.FG.FB.3F.FLBR.00"
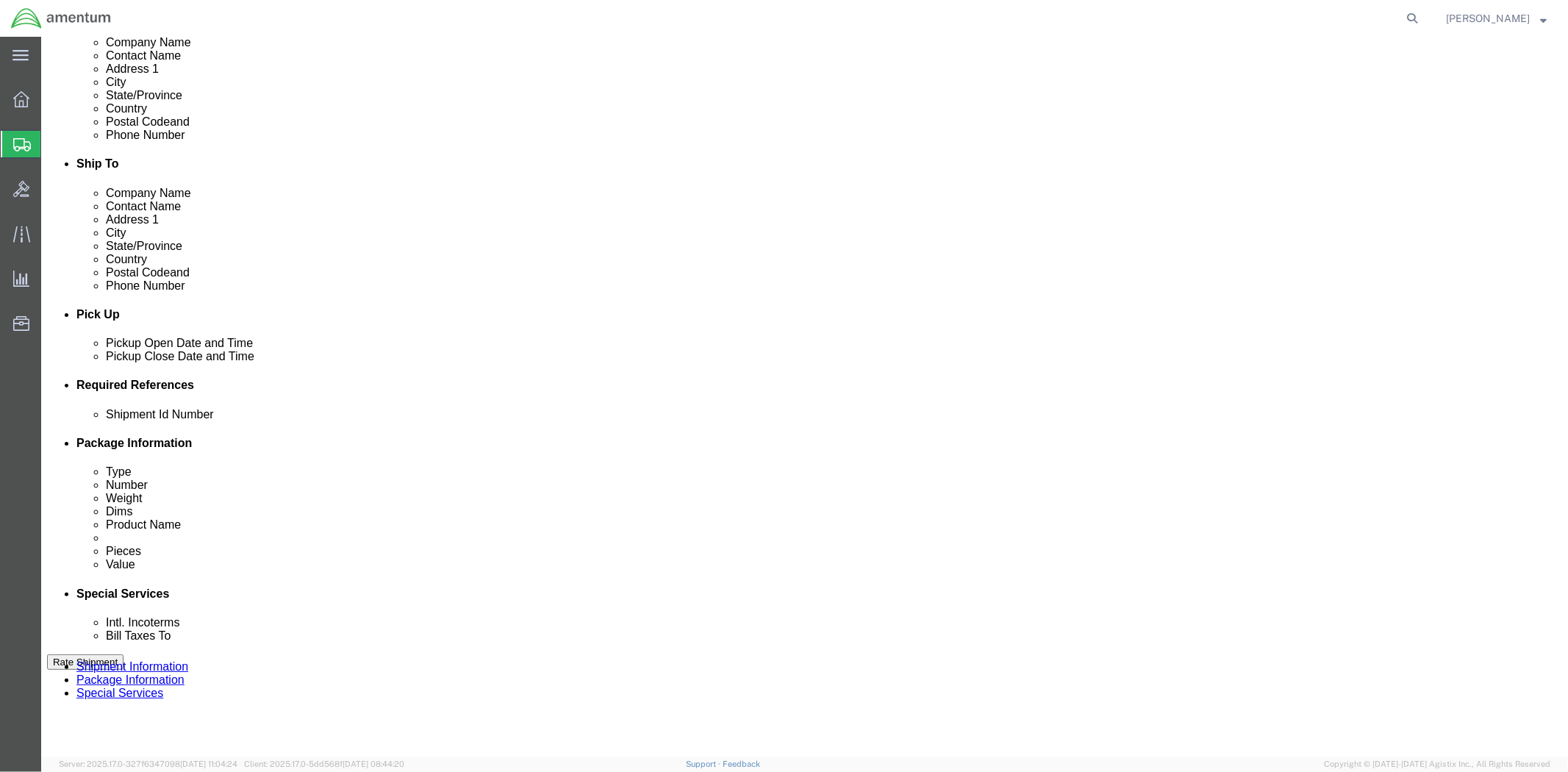
click button "Add reference"
click select "Select Account Type Activity ID Airline Appointment Number ASN Batch Request # …"
select select "PURCHORD"
click select "Select Account Type Activity ID Airline Appointment Number ASN Batch Request # …"
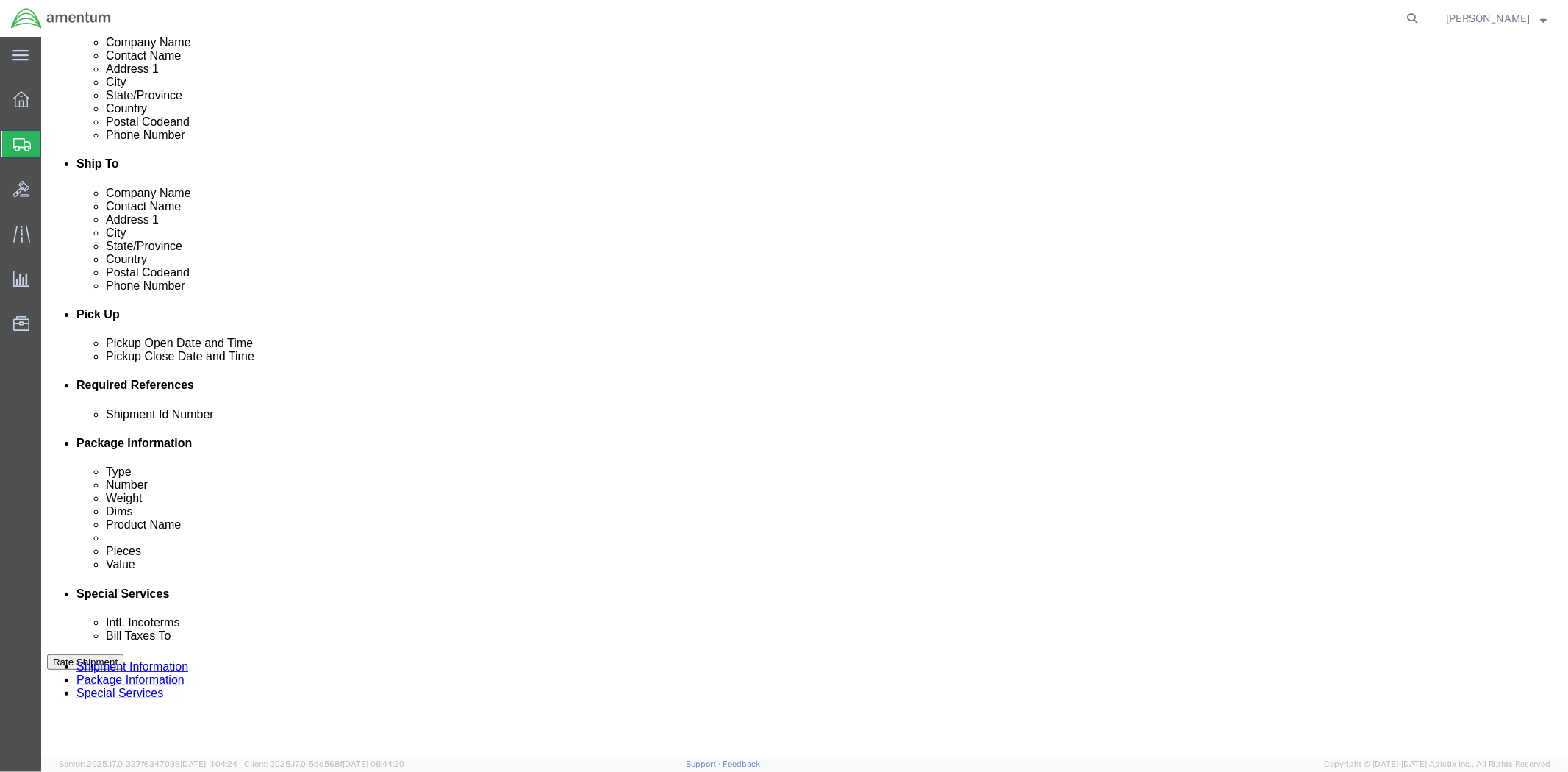
click input "text"
paste input "4998.R.1521.FG.FB.3F.FLBR.00"
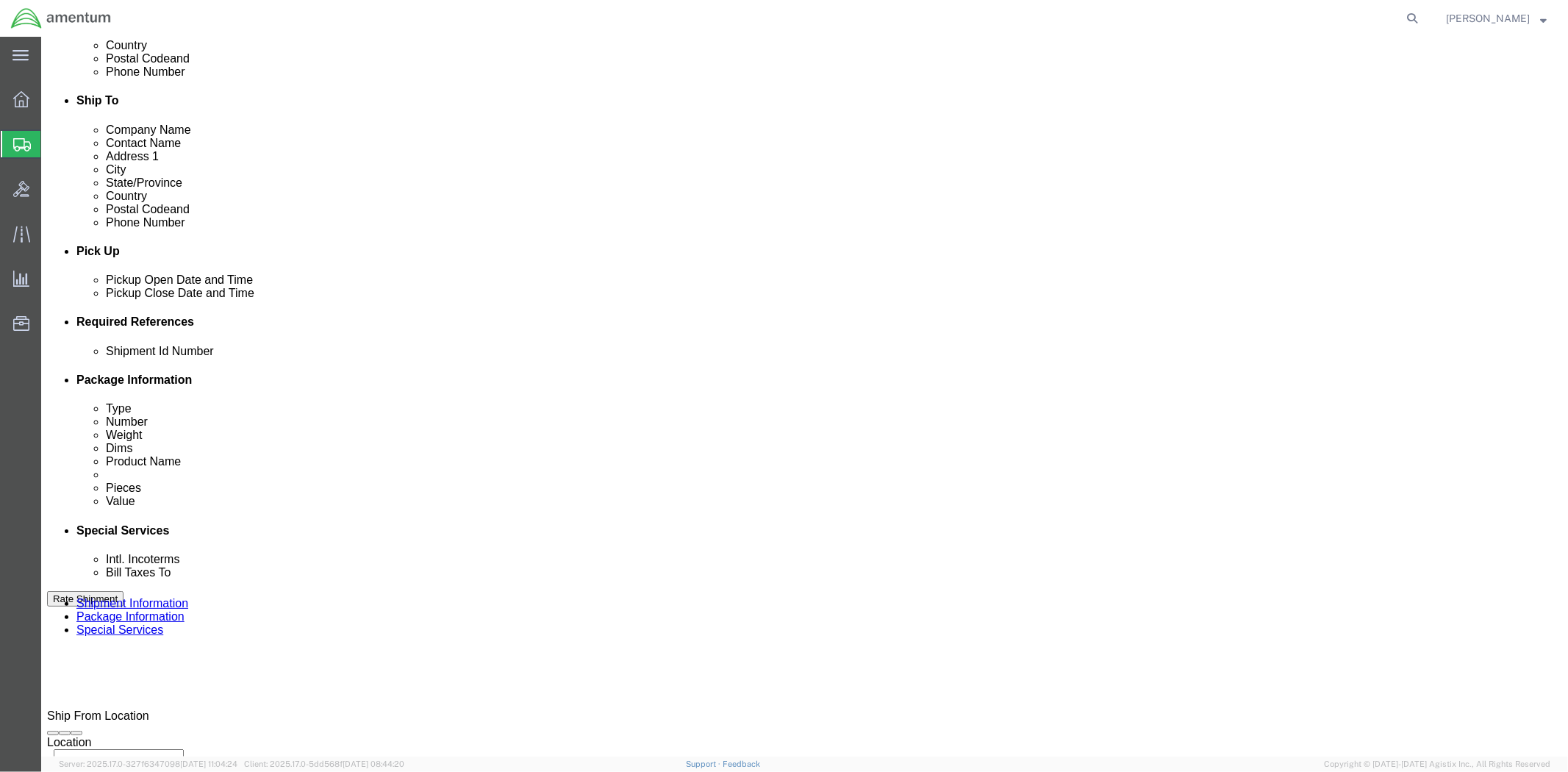
scroll to position [577, 0]
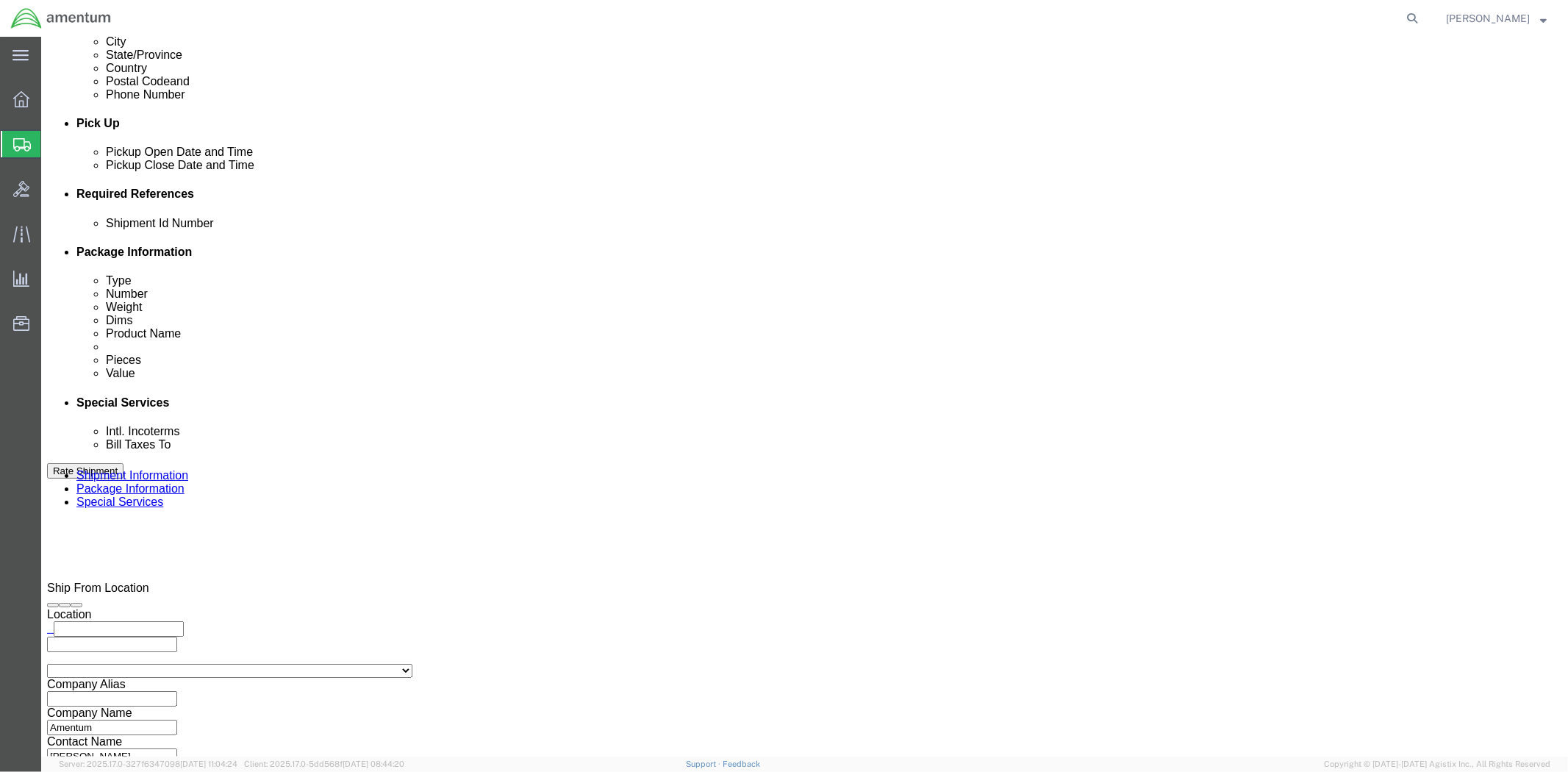
type input "4998.R.1521.FG.FB.3F.FLBR.00"
click button "Continue"
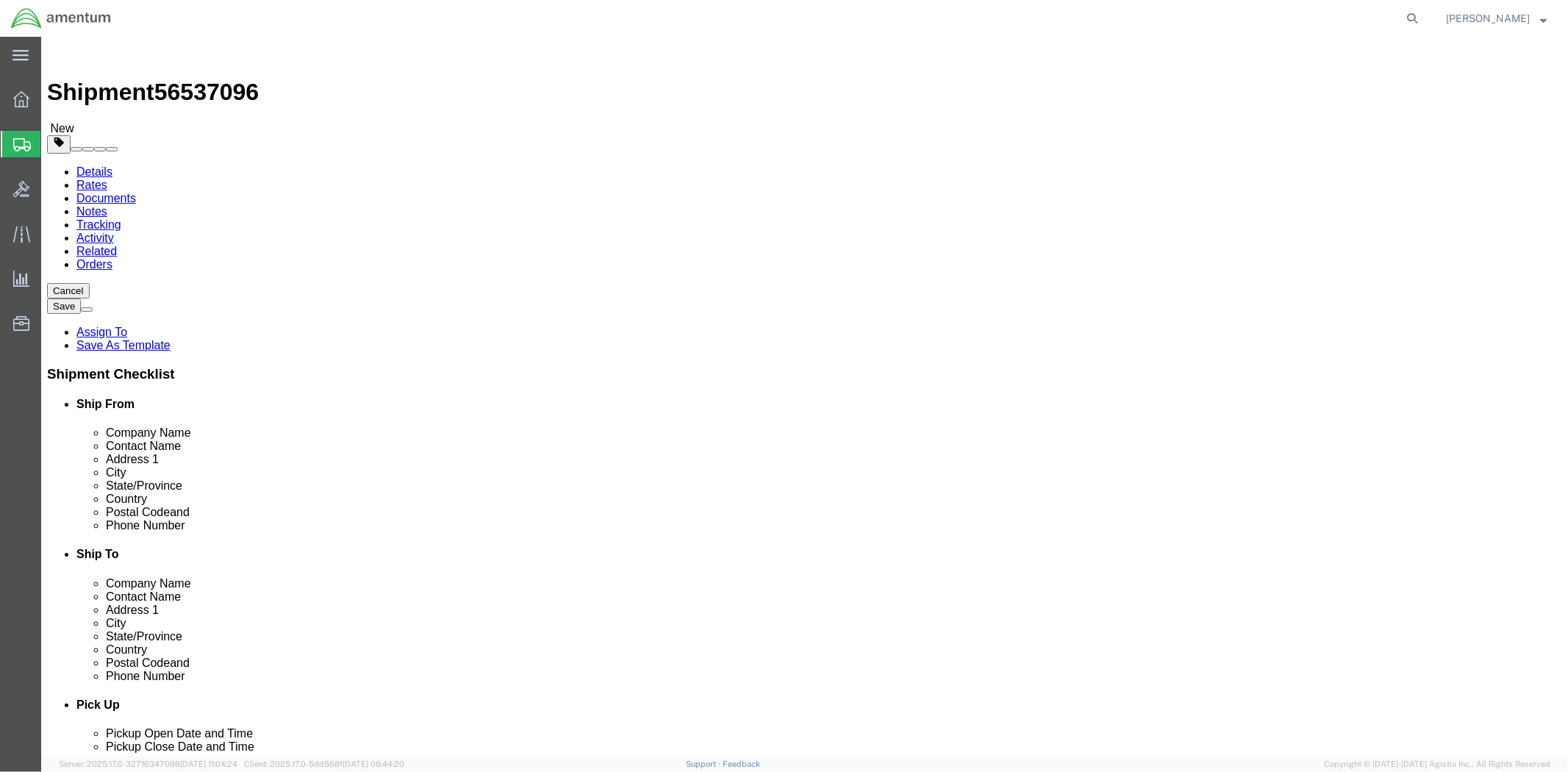
click input "text"
click select "Select BCK Boxes Bale(s) Basket(s) Bolt(s) Bottle(s) Buckets Bulk Bundle(s) Can…"
select select "YRPK"
click select "Select BCK Boxes Bale(s) Basket(s) Bolt(s) Bottle(s) Buckets Bulk Bundle(s) Can…"
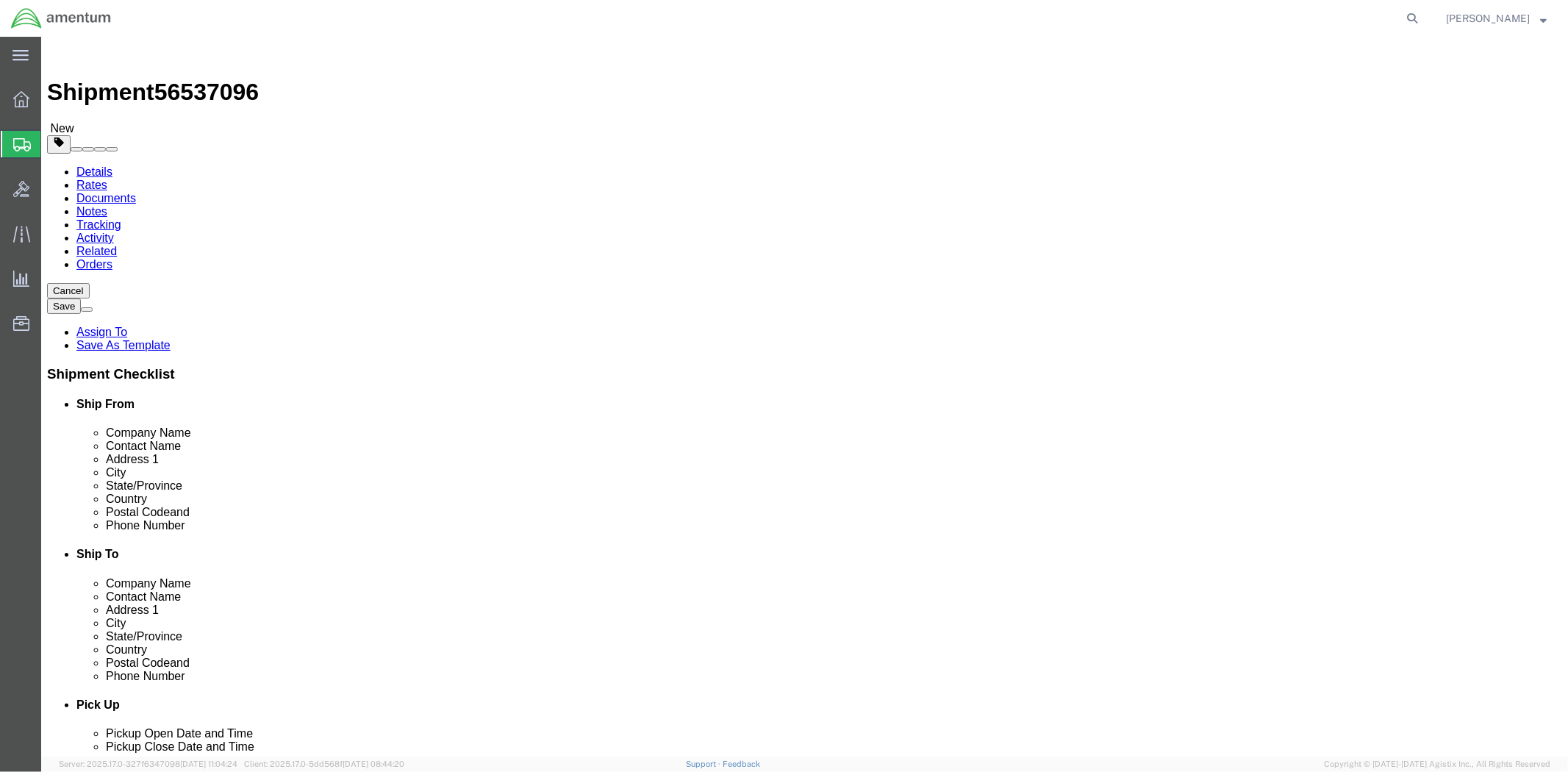
click input "text"
type input "16"
type input "8"
click input "0.00"
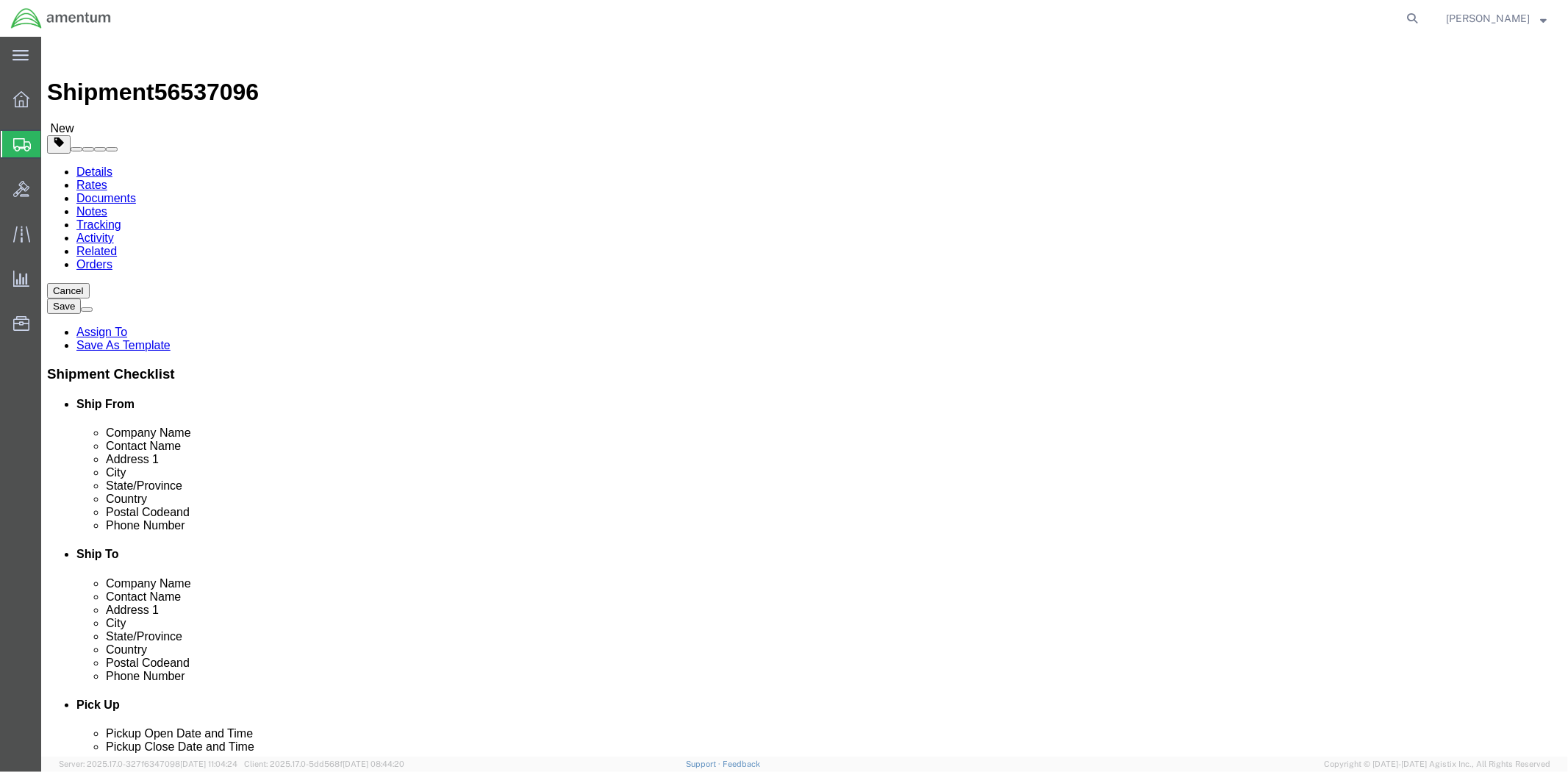
type input "4.00"
click link "Add Content"
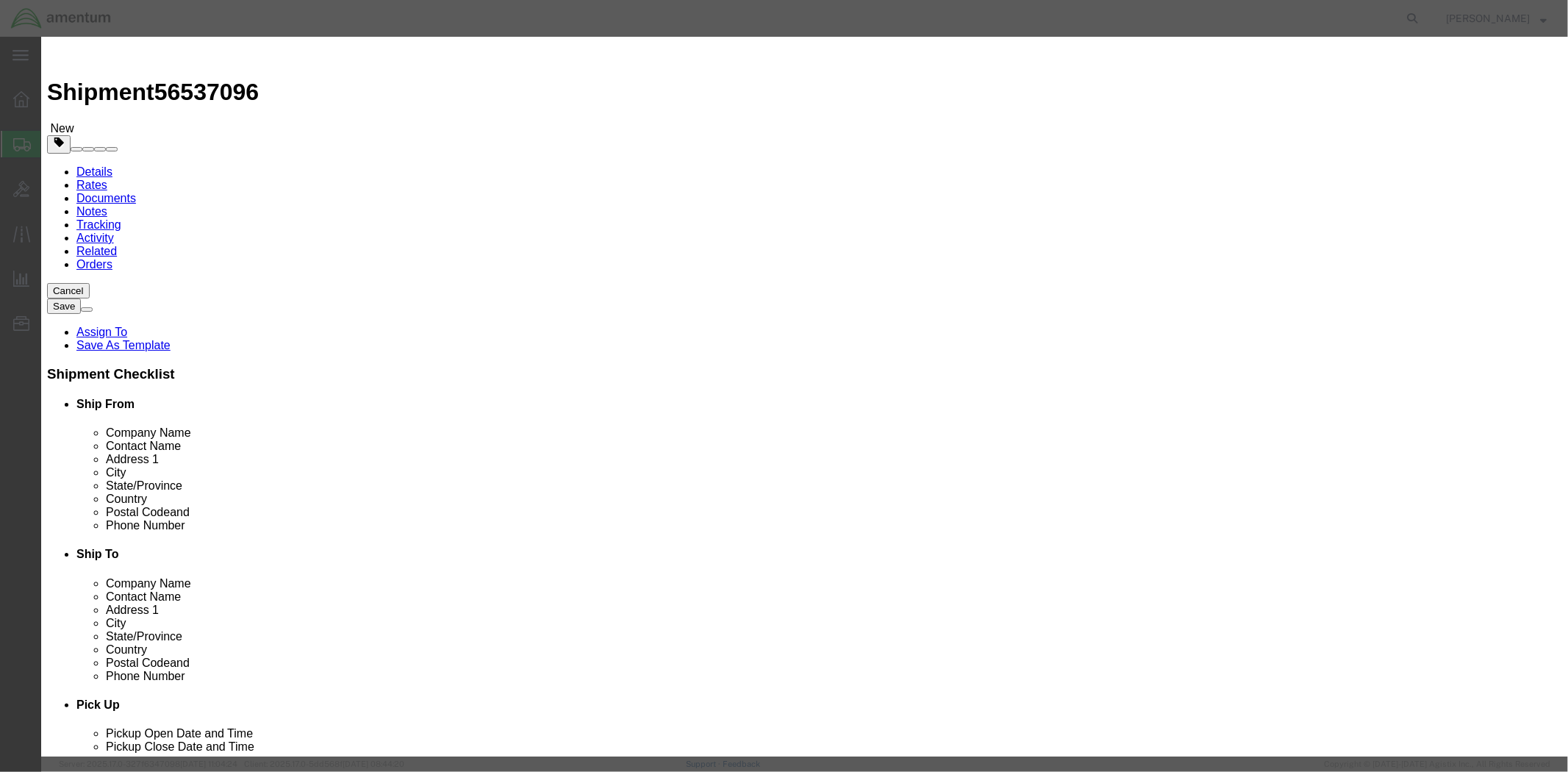
click input "text"
paste input "Soundproof"
type input "Soundproof"
click textarea
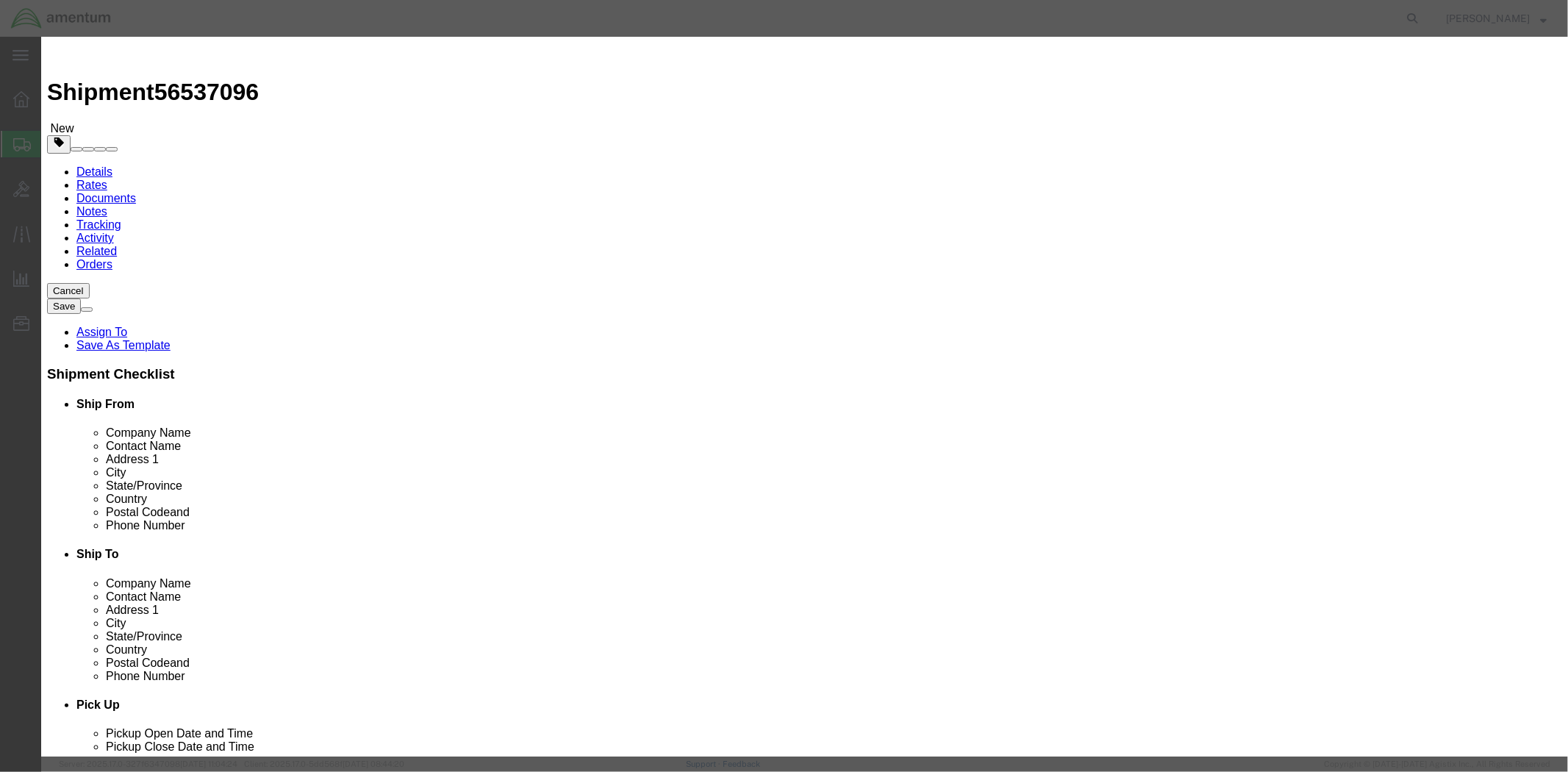
paste textarea "AVR2 Kit 1079958, 1680-01-558-9955"
type textarea "AVR2 Kit 1079958, 1680-01-558-9955"
click input "0"
type input "2"
click input "text"
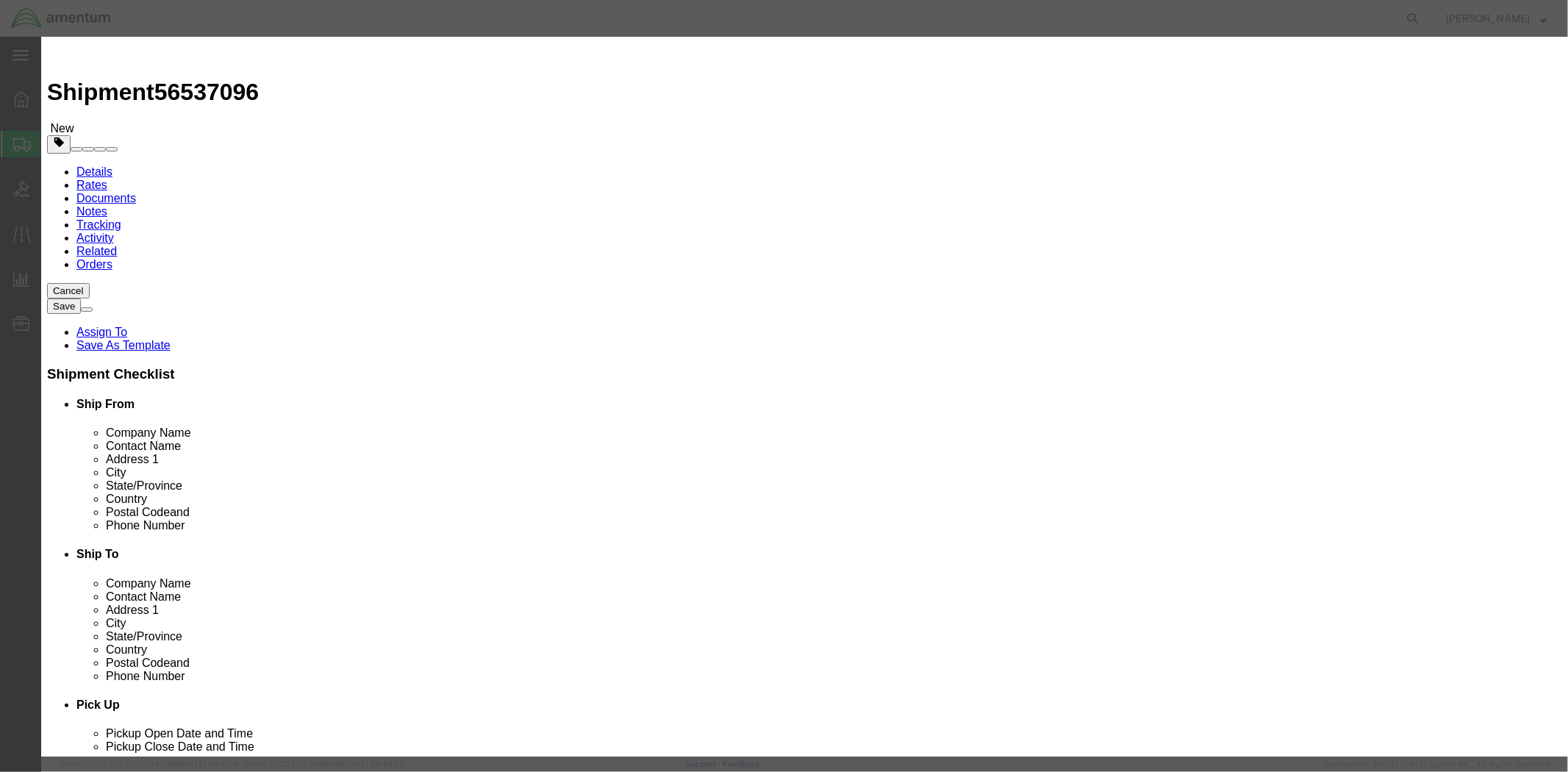
type input "500"
click button "Save & Close"
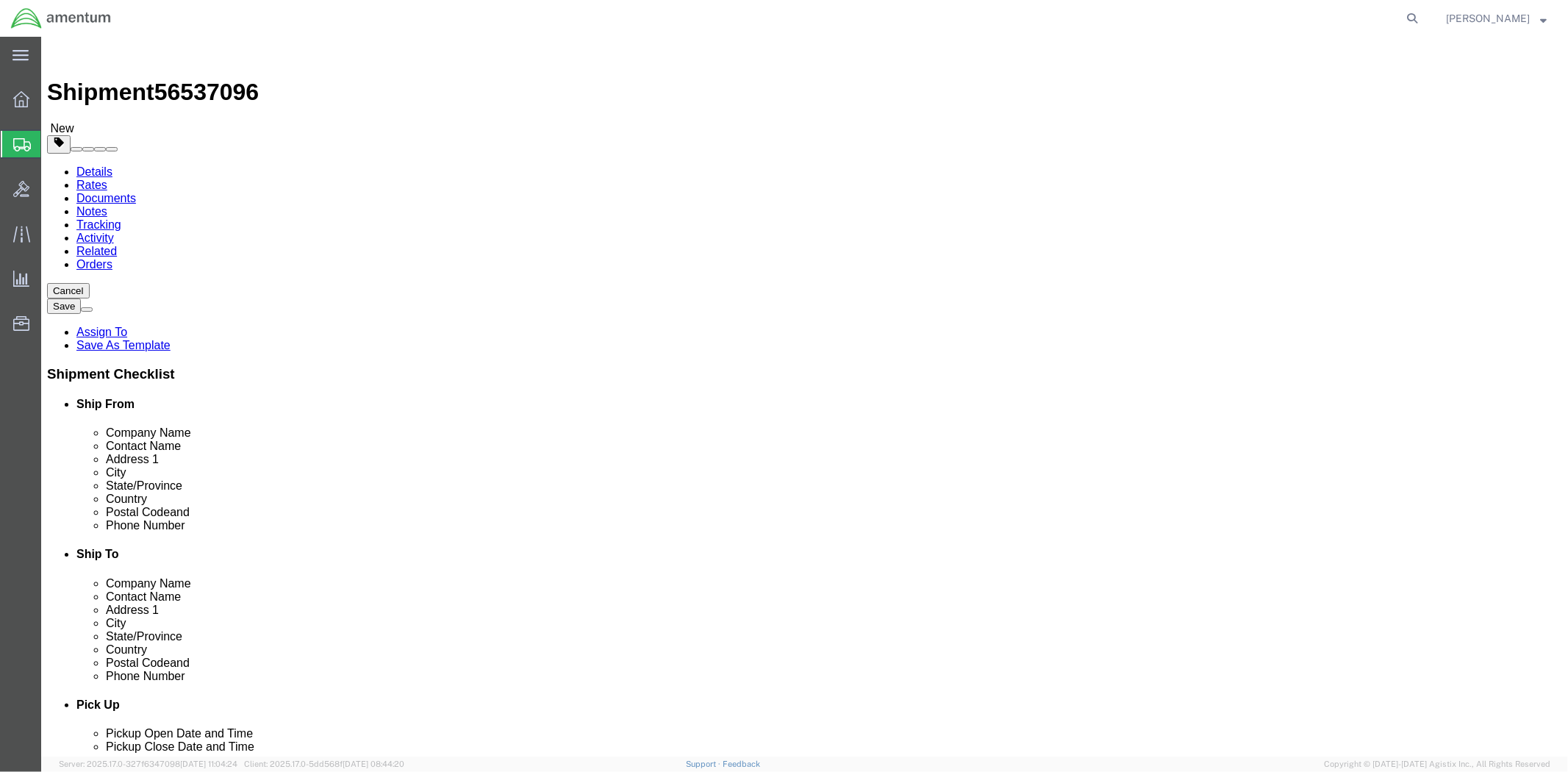
click link "Details"
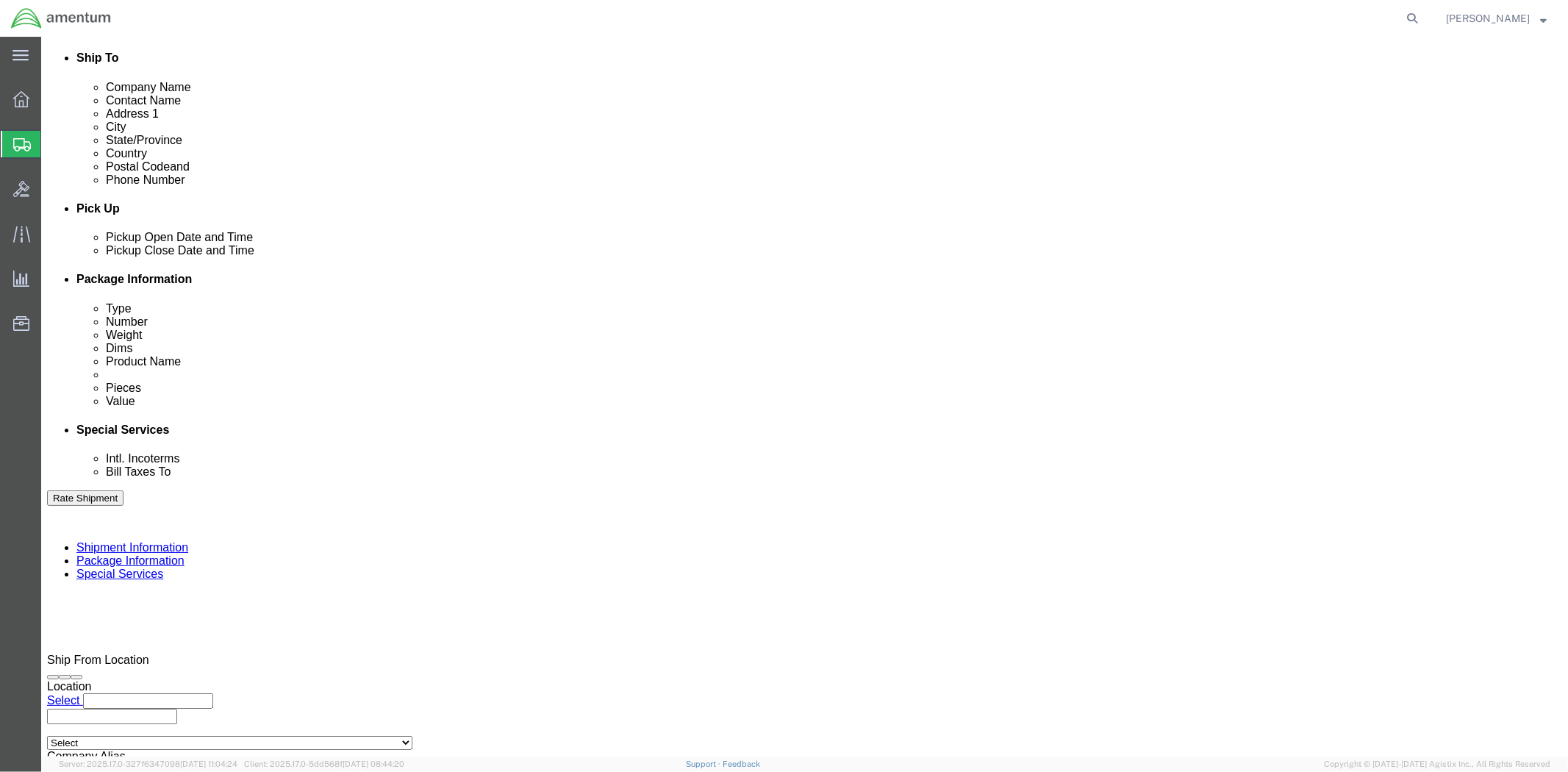
scroll to position [577, 0]
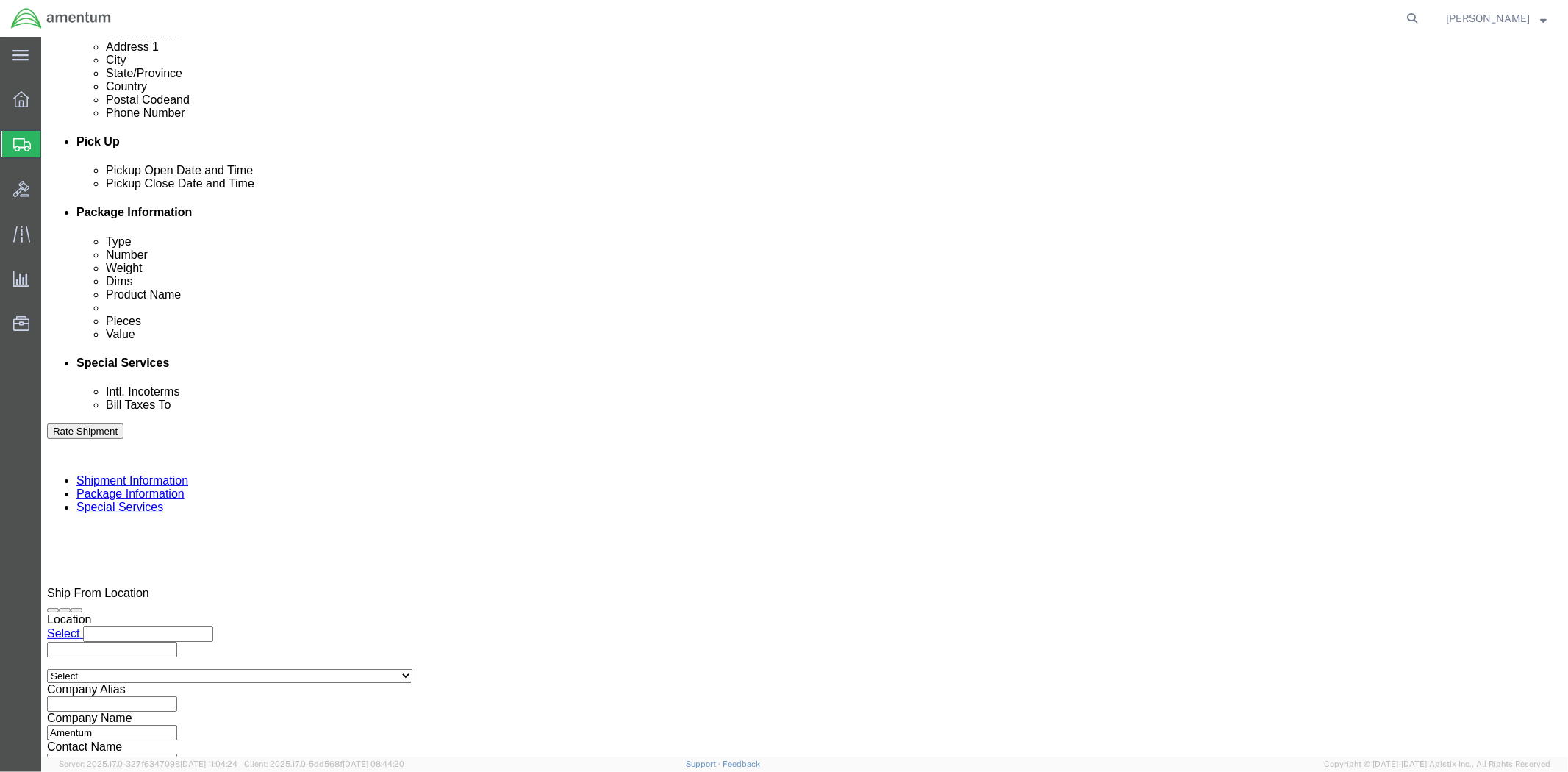
click button "Continue"
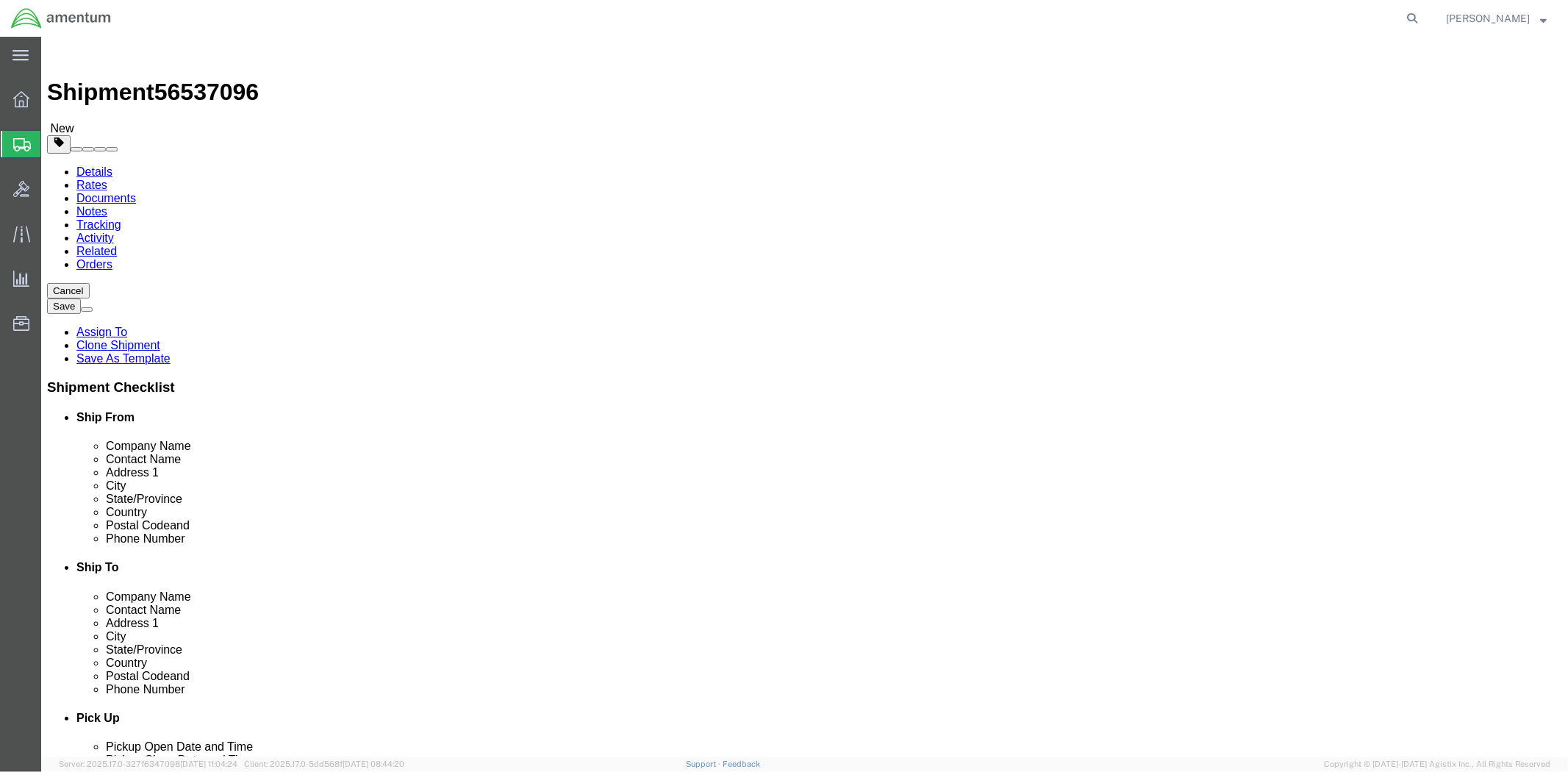
click dd "2.00 Each"
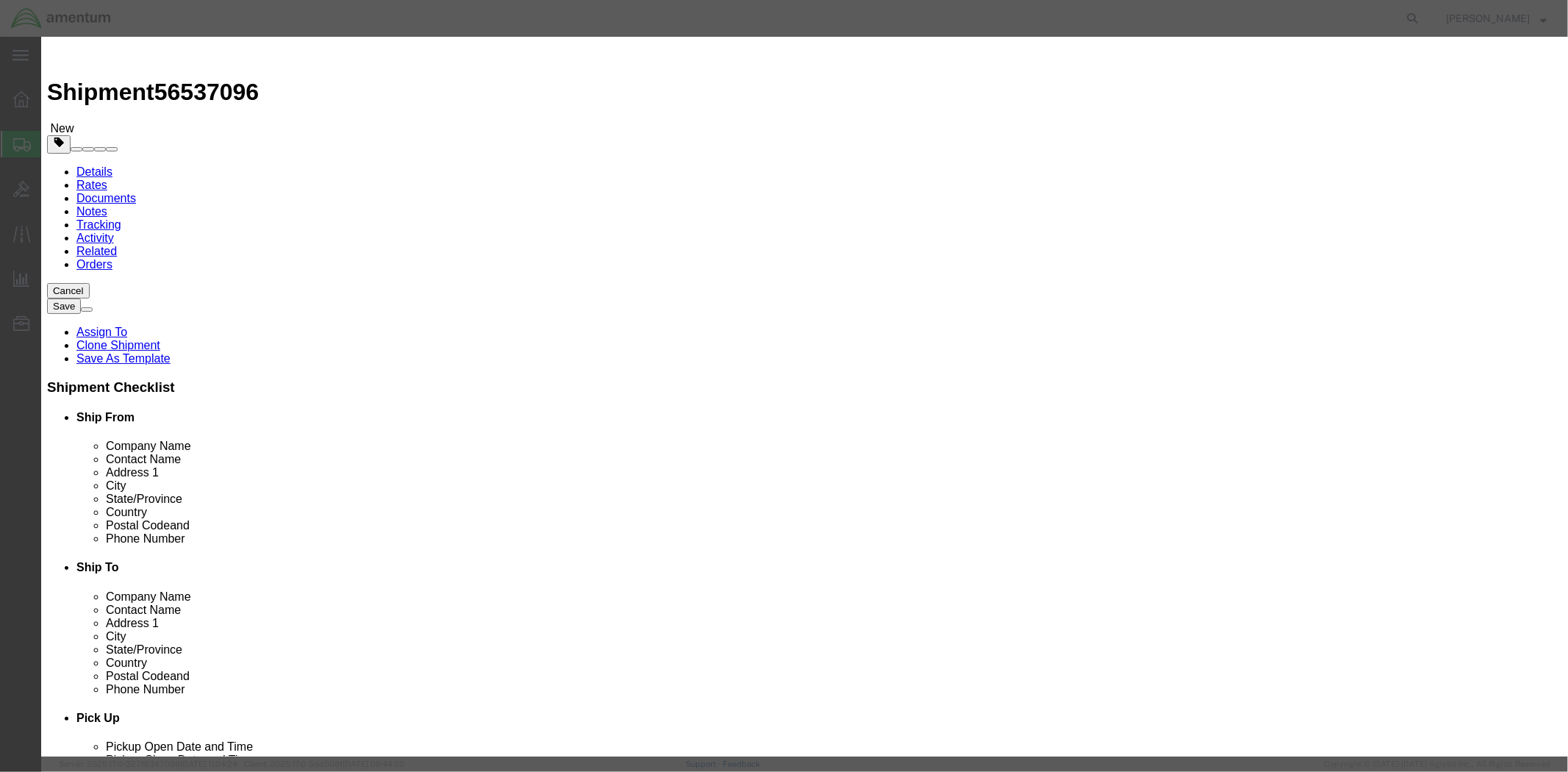
click button "Save & Close"
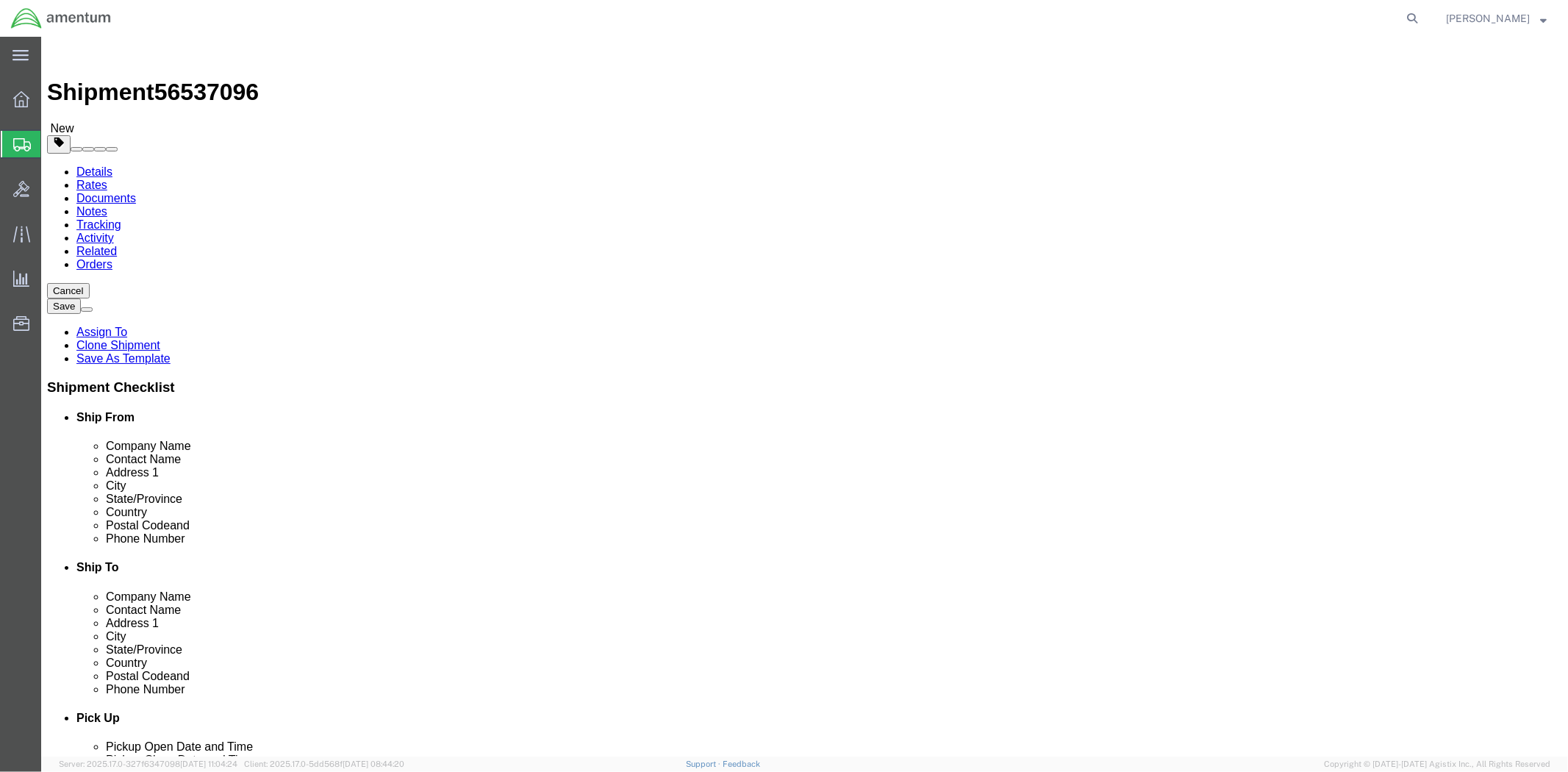
click button "Rate Shipment"
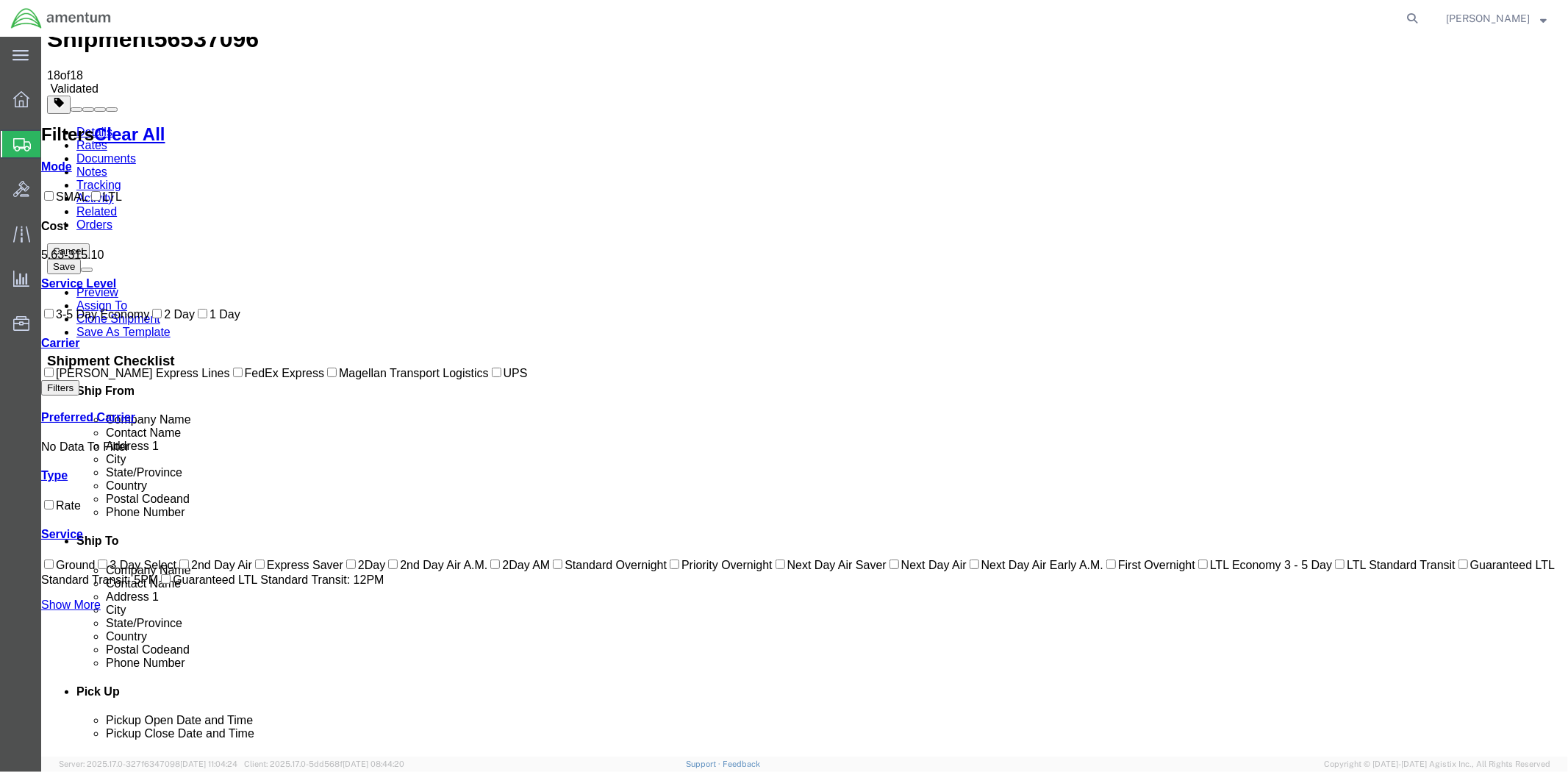
scroll to position [108, 0]
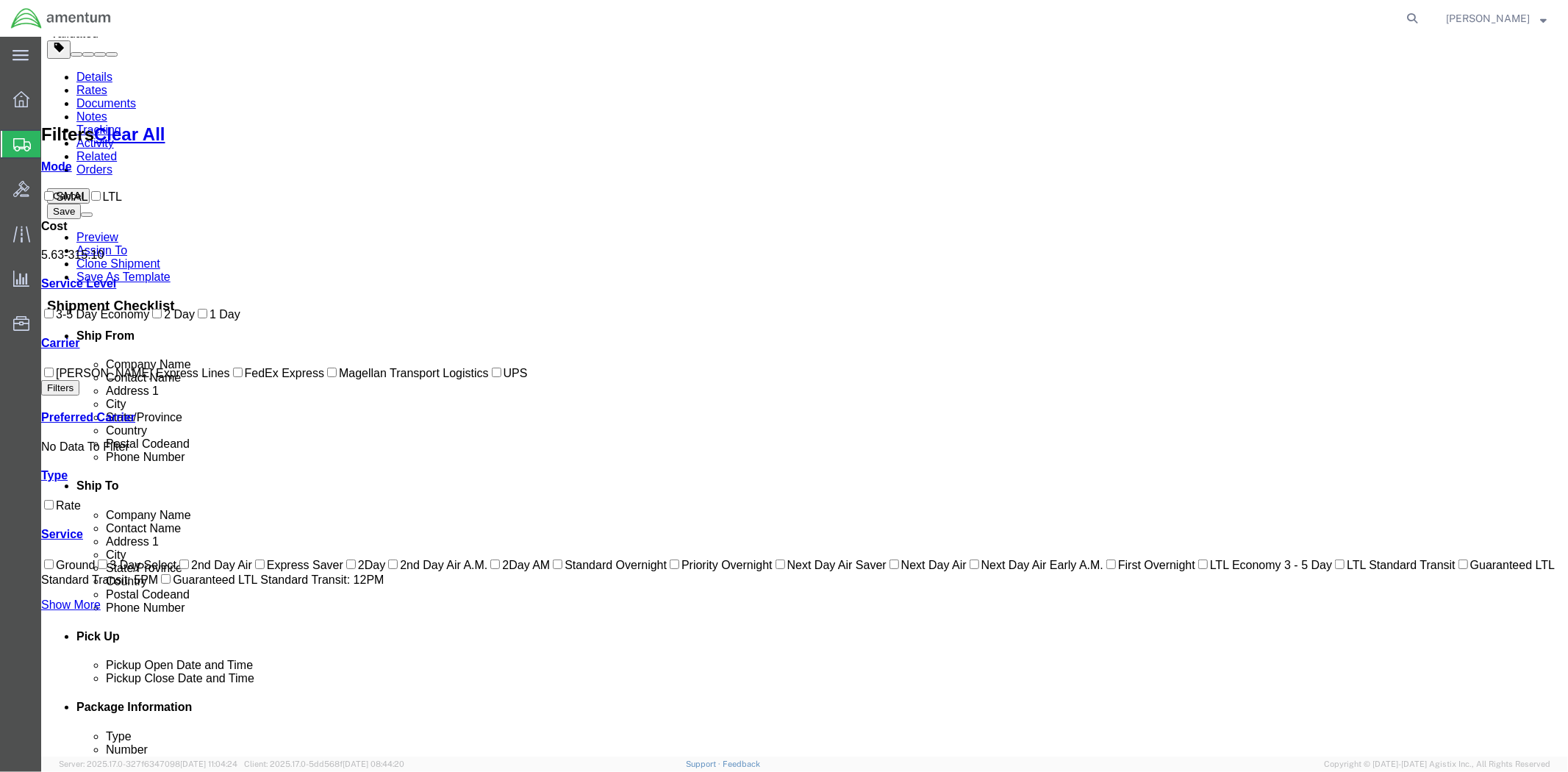
checkbox input "true"
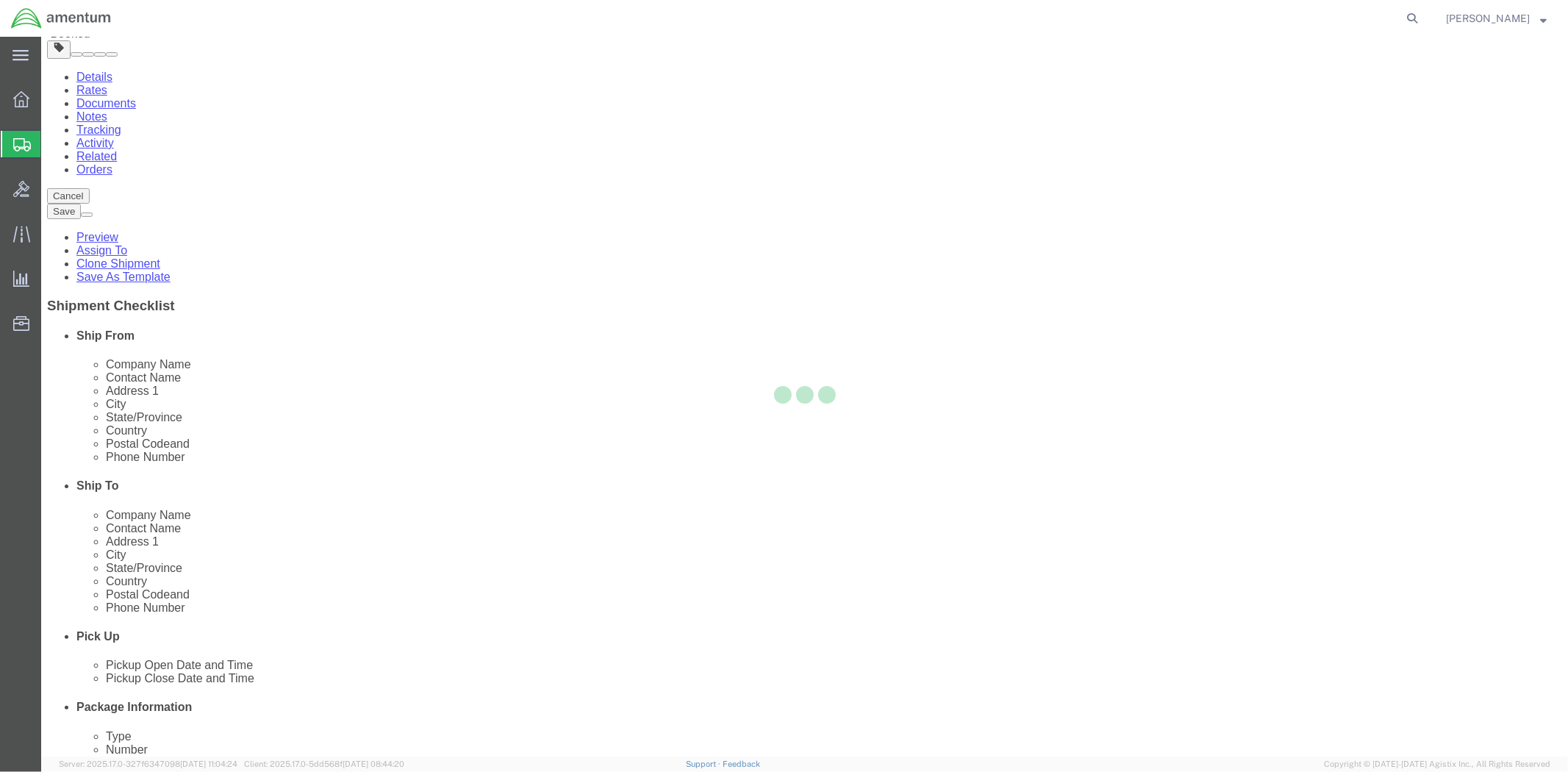
scroll to position [0, 0]
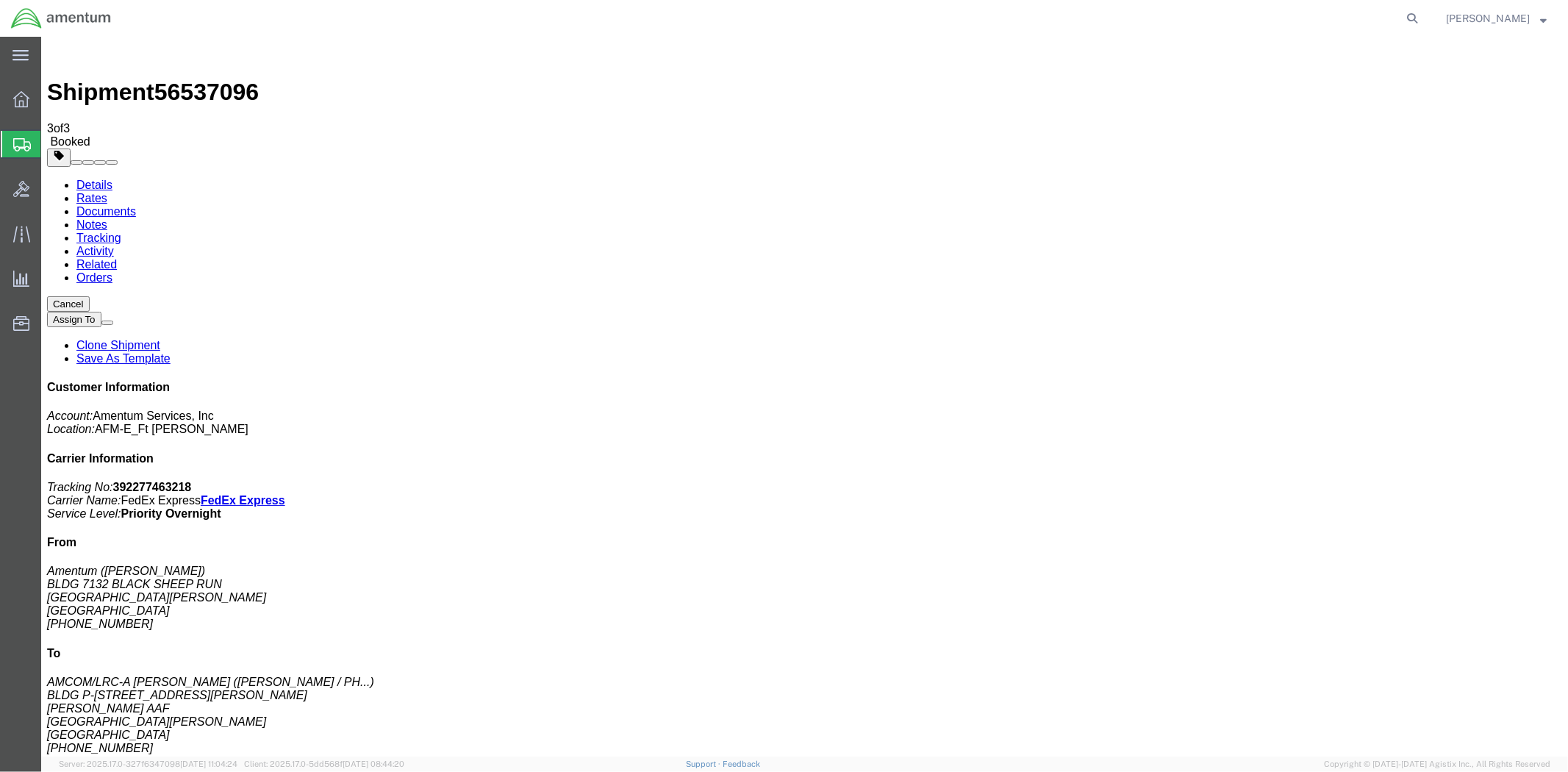
drag, startPoint x: 1362, startPoint y: 224, endPoint x: 1429, endPoint y: 221, distance: 67.1
click at [191, 481] on b "392277463218" at bounding box center [152, 487] width 79 height 13
copy b "392277463218"
drag, startPoint x: 699, startPoint y: 231, endPoint x: 699, endPoint y: 240, distance: 9.0
